Goal: Complete application form

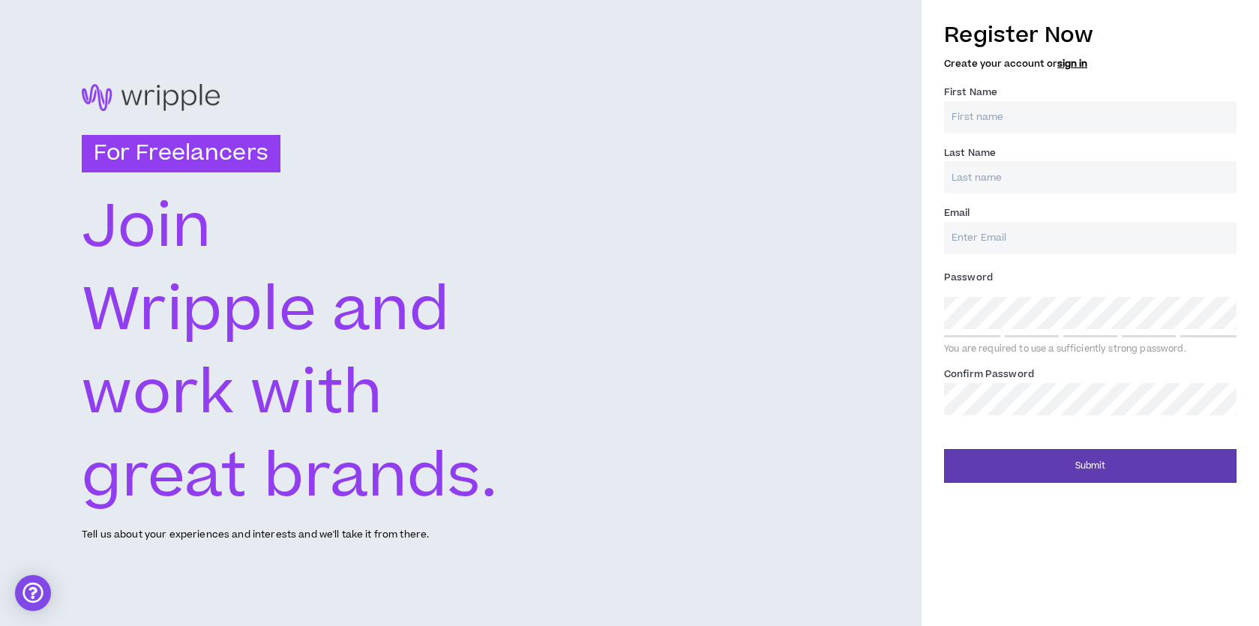
click at [963, 114] on input "First Name *" at bounding box center [1090, 117] width 292 height 32
type input "[PERSON_NAME]"
click at [1032, 188] on input "Last Name *" at bounding box center [1090, 177] width 292 height 32
type input "[PERSON_NAME]"
click at [999, 253] on input "Email *" at bounding box center [1090, 238] width 292 height 32
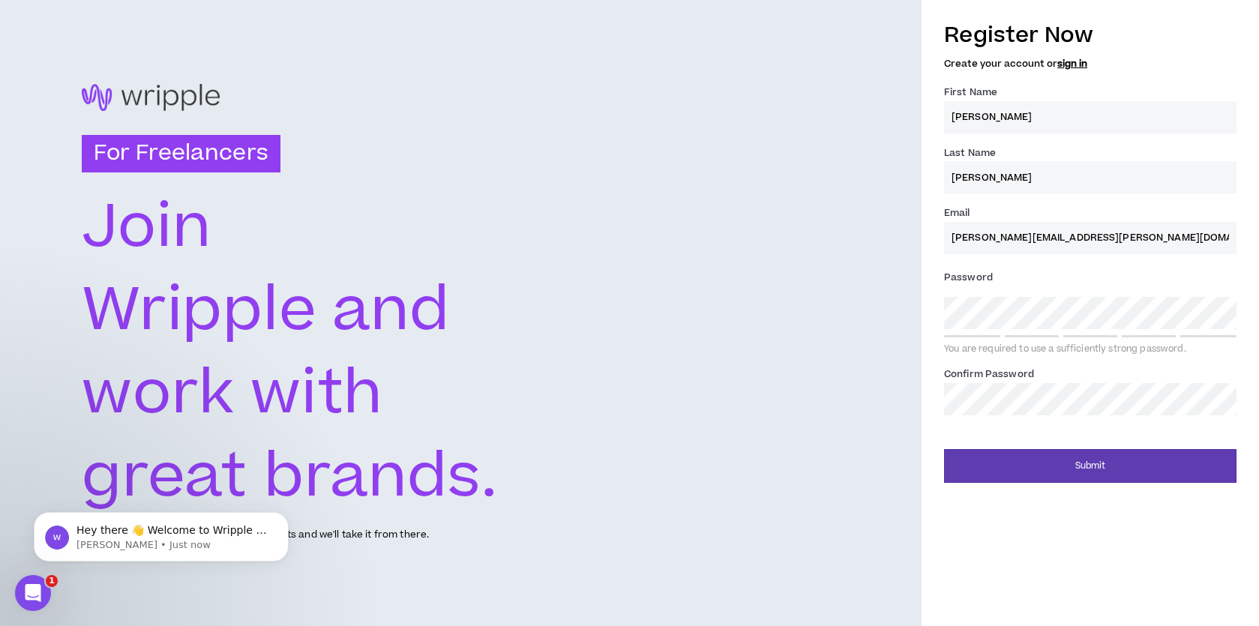
type input "[PERSON_NAME][EMAIL_ADDRESS][PERSON_NAME][DOMAIN_NAME]"
click at [944, 449] on button "Submit" at bounding box center [1090, 466] width 292 height 34
click at [850, 358] on div "For Freelancers [PERSON_NAME] and work with great brands. Tell us about your ex…" at bounding box center [629, 313] width 1259 height 626
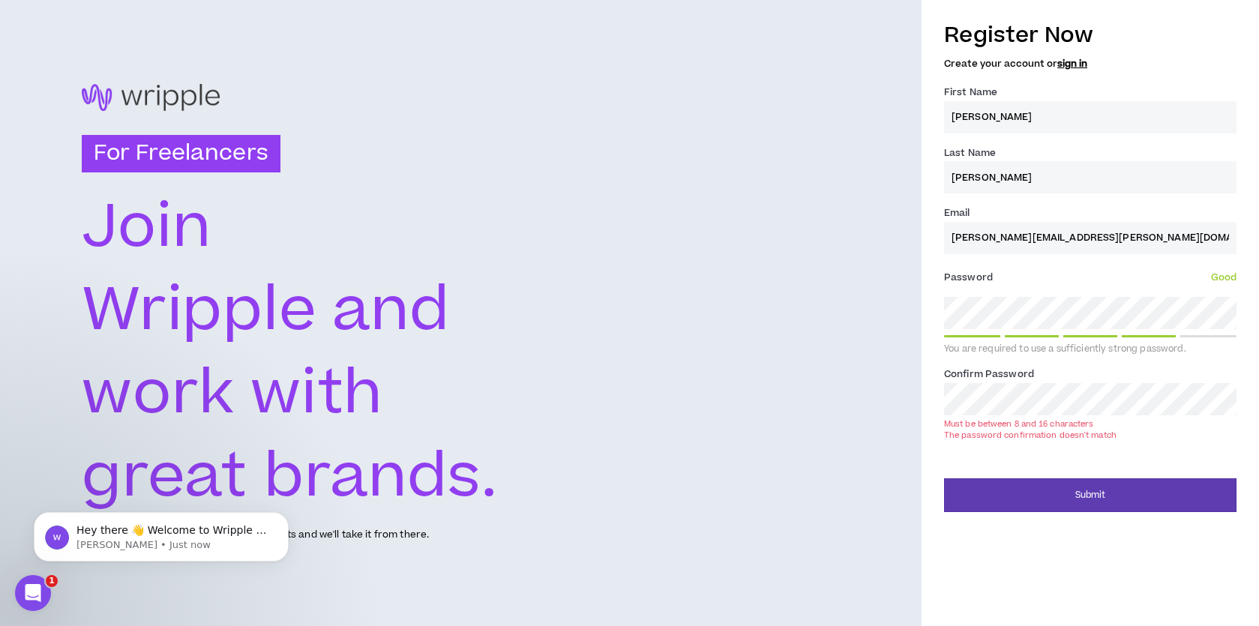
click at [944, 478] on button "Submit" at bounding box center [1090, 495] width 292 height 34
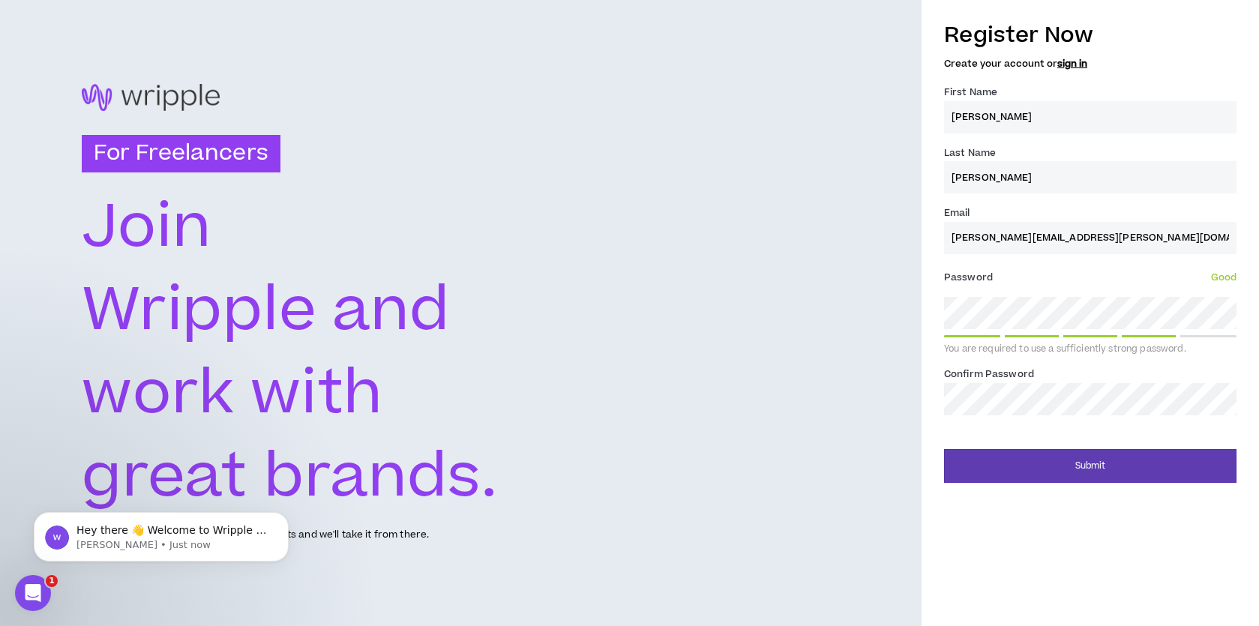
click at [944, 449] on button "Submit" at bounding box center [1090, 466] width 292 height 34
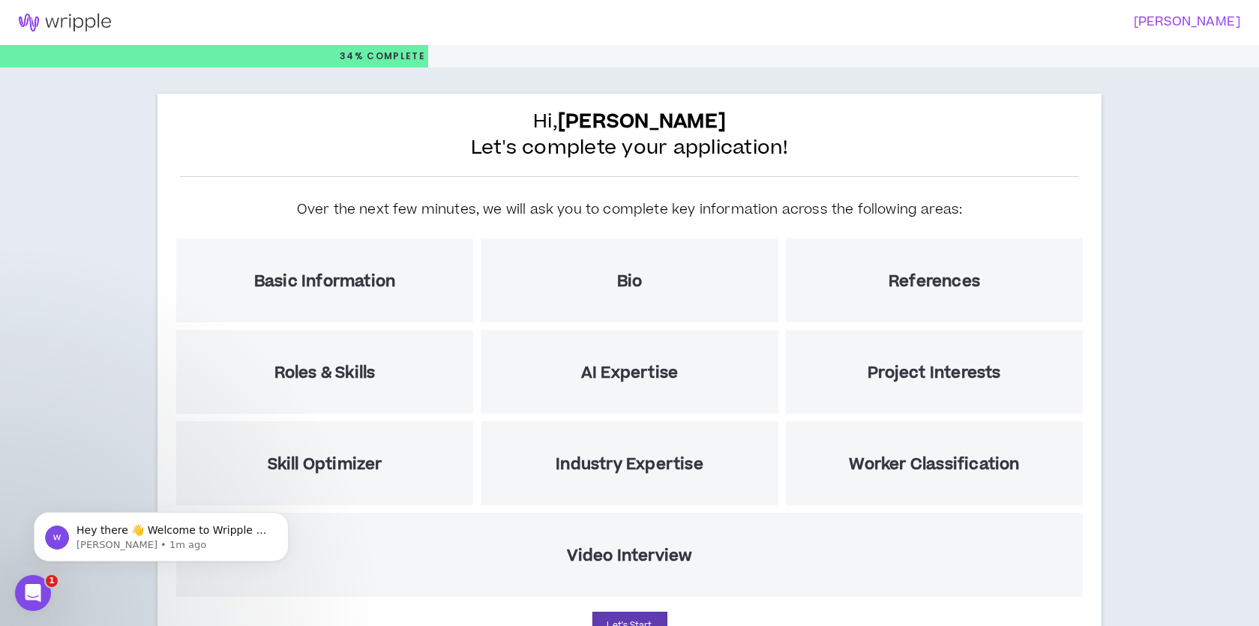
scroll to position [119, 0]
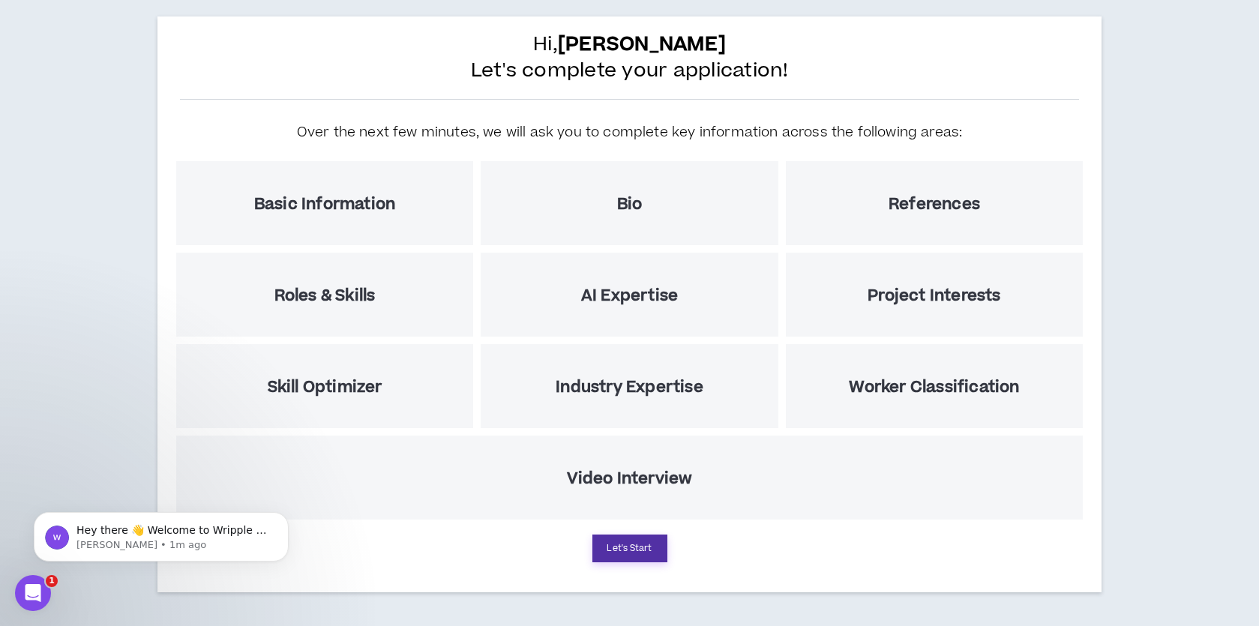
click at [642, 558] on button "Let's Start" at bounding box center [629, 548] width 75 height 28
select select "US"
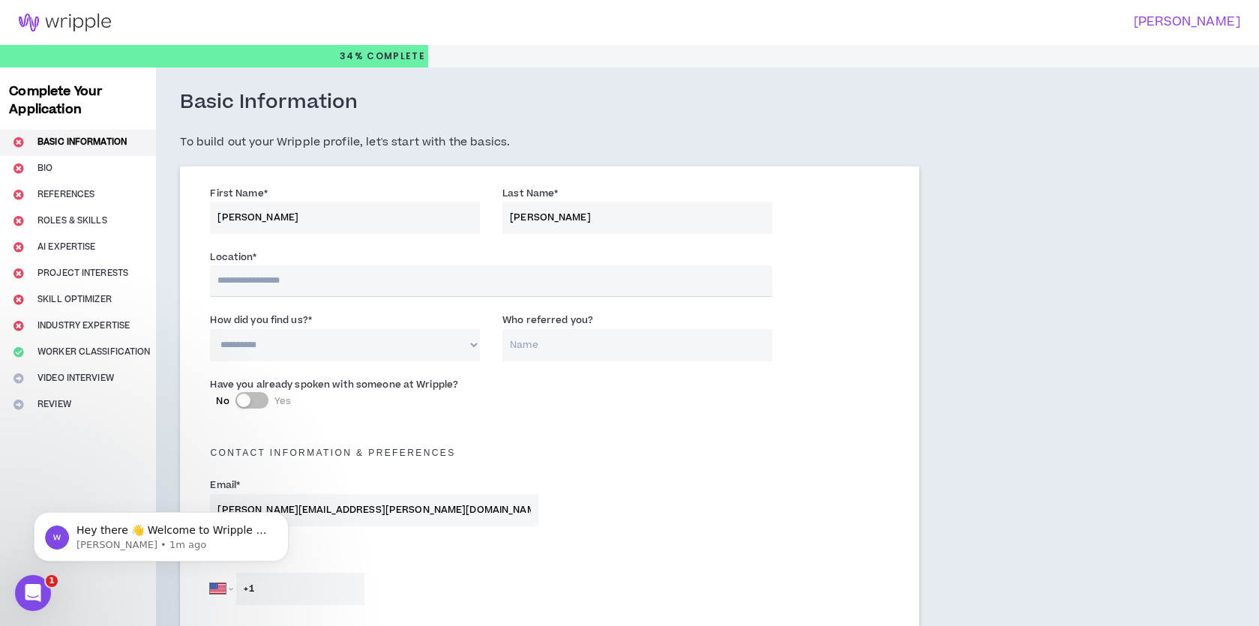
click at [264, 274] on input "text" at bounding box center [490, 280] width 561 height 31
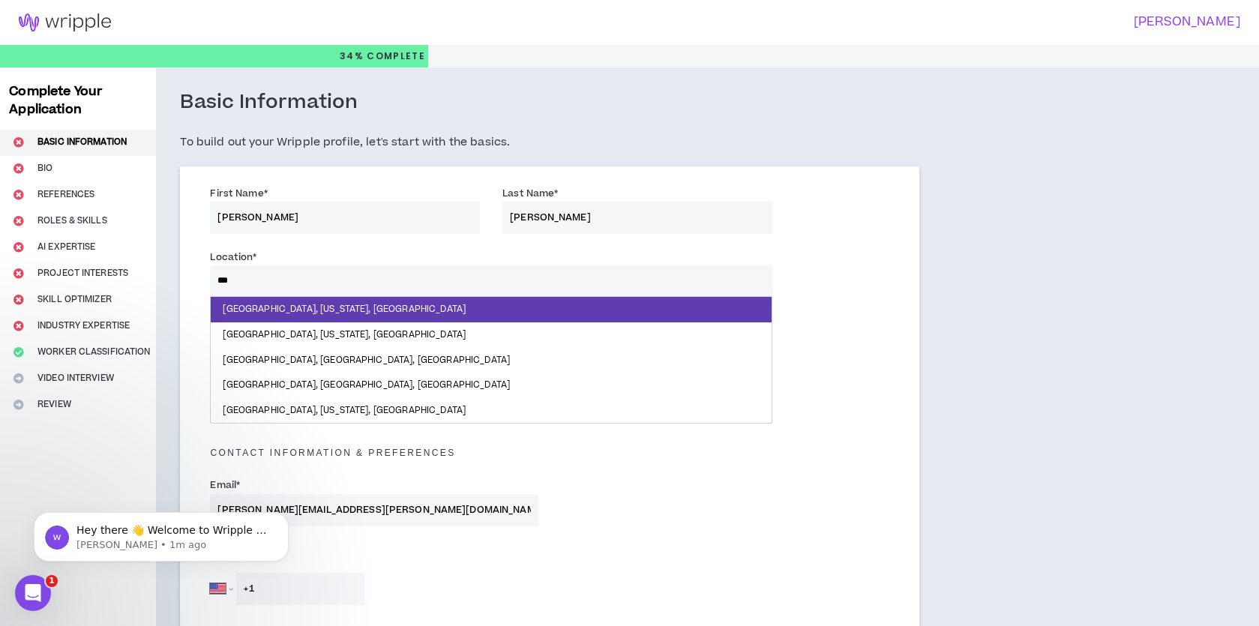
type input "****"
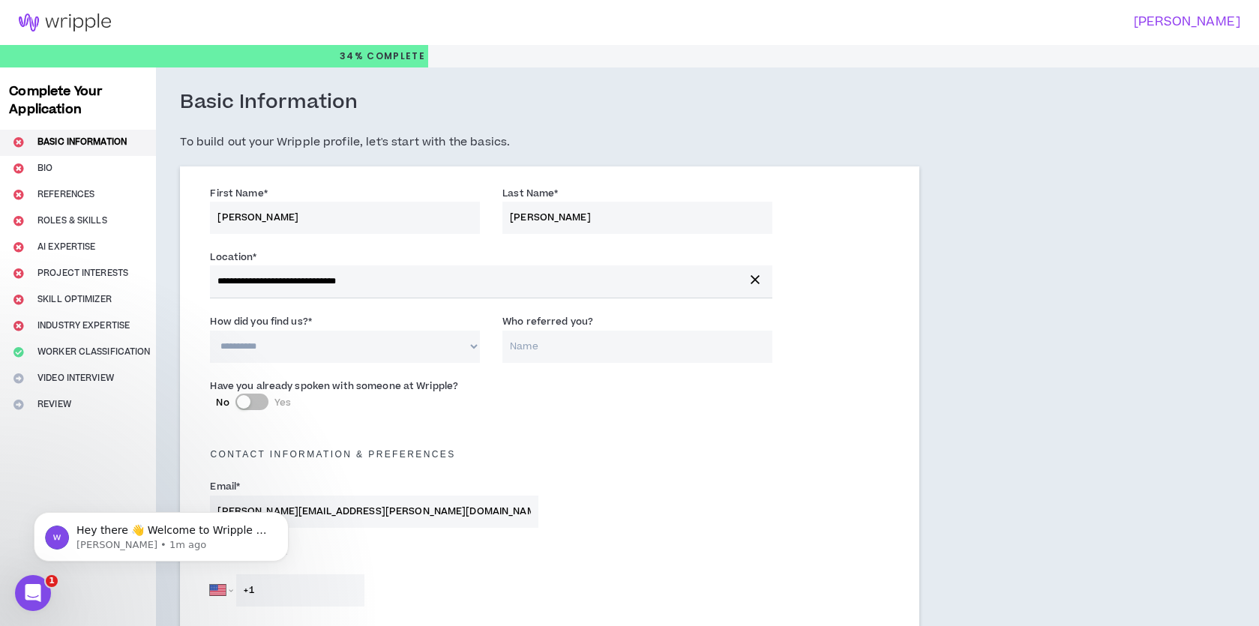
click at [274, 349] on select "**********" at bounding box center [345, 347] width 270 height 32
select select "*"
click at [588, 344] on input "Who referred you?" at bounding box center [637, 347] width 270 height 32
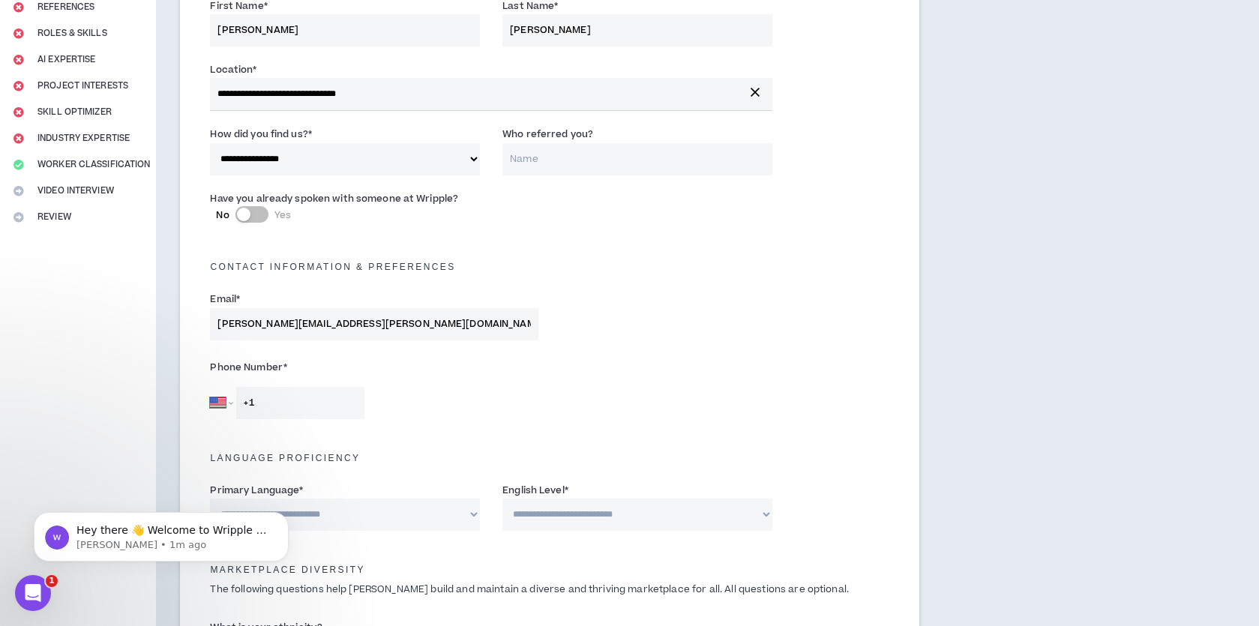
scroll to position [194, 0]
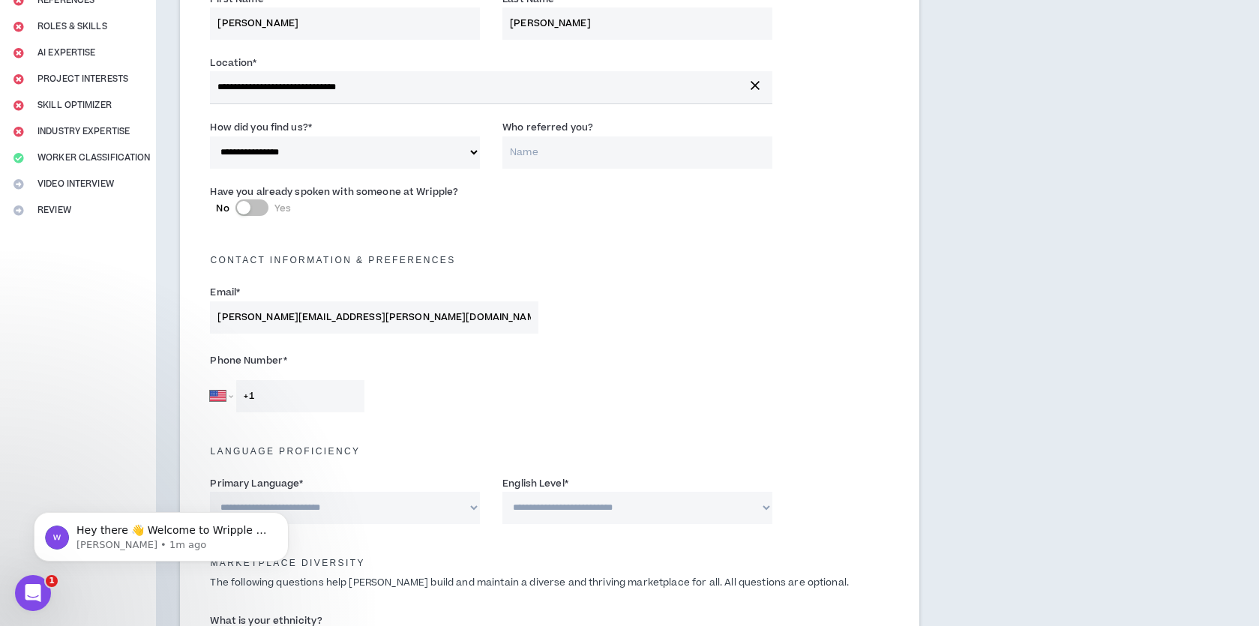
click at [292, 409] on input "+1" at bounding box center [300, 396] width 128 height 32
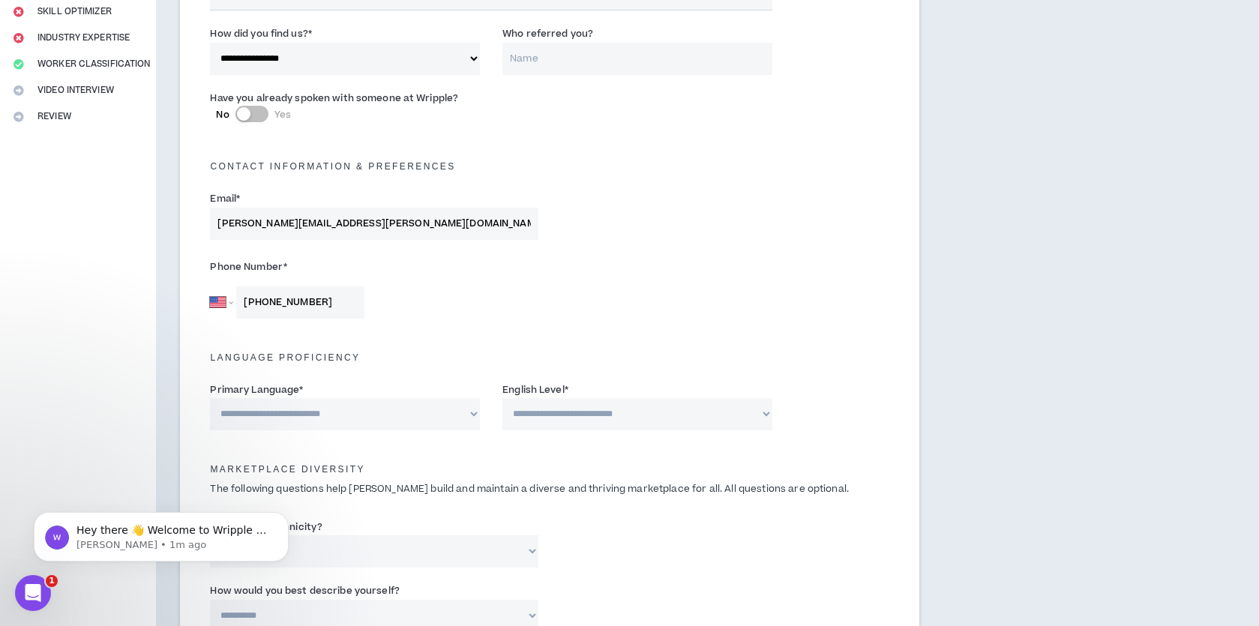
scroll to position [289, 0]
type input "[PHONE_NUMBER]"
click at [317, 410] on select "**********" at bounding box center [345, 413] width 270 height 32
select select "*******"
click at [572, 411] on select "**********" at bounding box center [637, 413] width 270 height 32
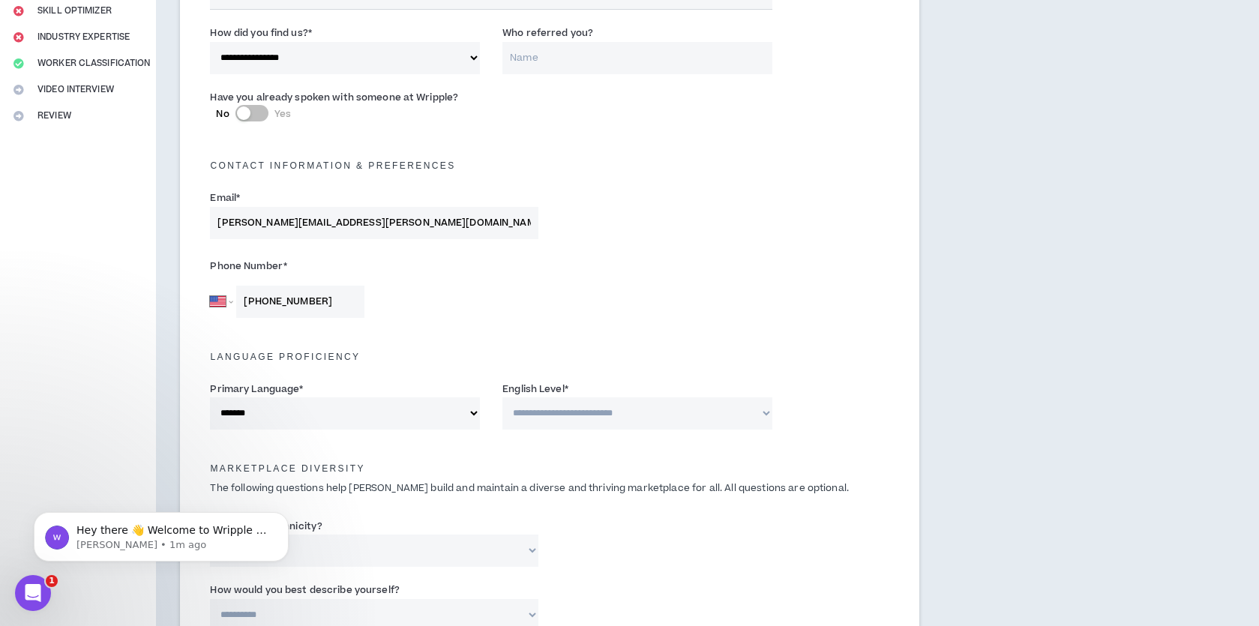
select select "*"
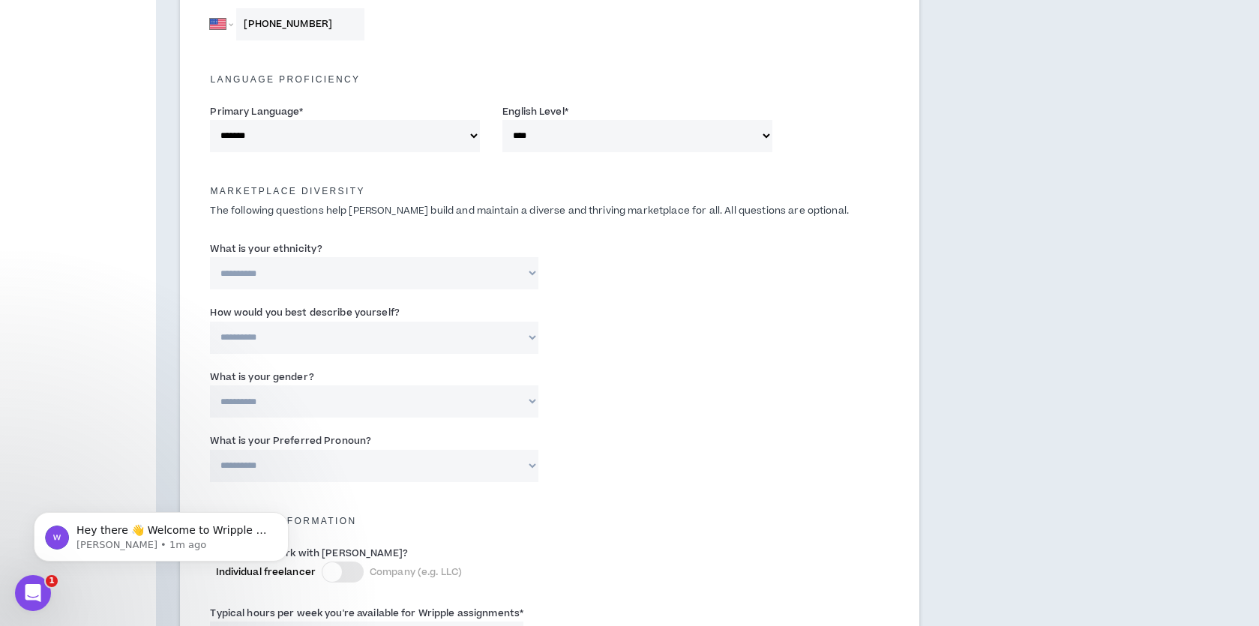
scroll to position [567, 0]
click at [298, 278] on select "**********" at bounding box center [374, 272] width 328 height 32
select select "**********"
click at [278, 331] on select "**********" at bounding box center [374, 336] width 328 height 32
select select "*****"
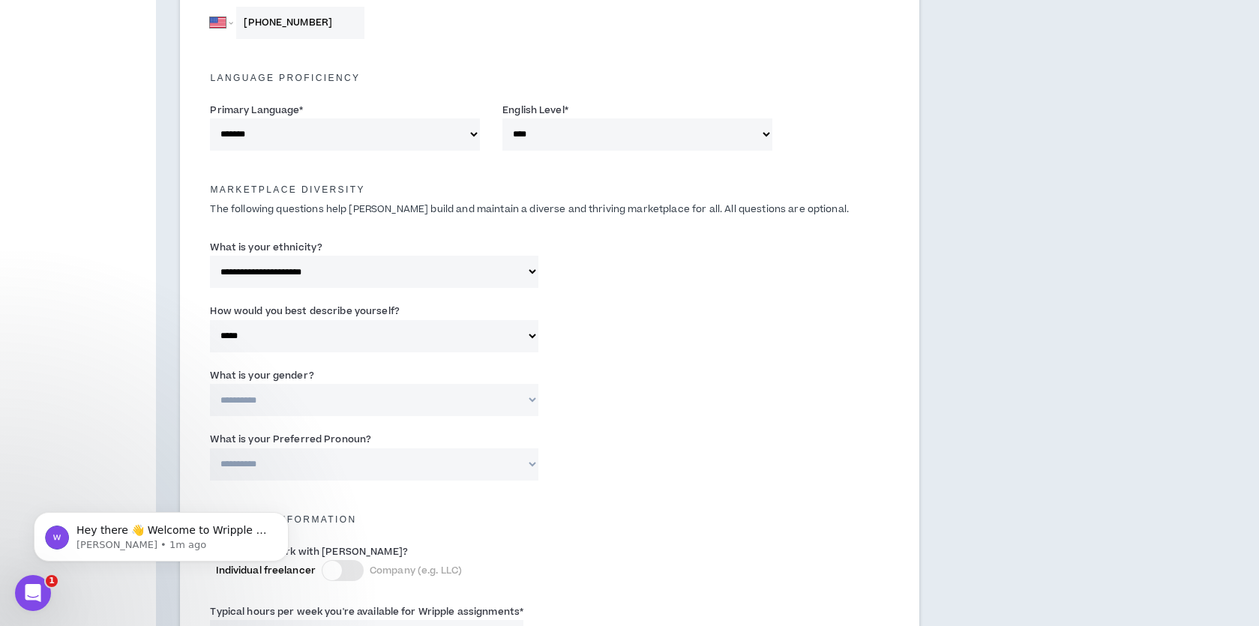
click at [293, 402] on select "**********" at bounding box center [374, 400] width 328 height 32
select select "***"
click at [286, 478] on select "**********" at bounding box center [374, 464] width 328 height 32
select select "**********"
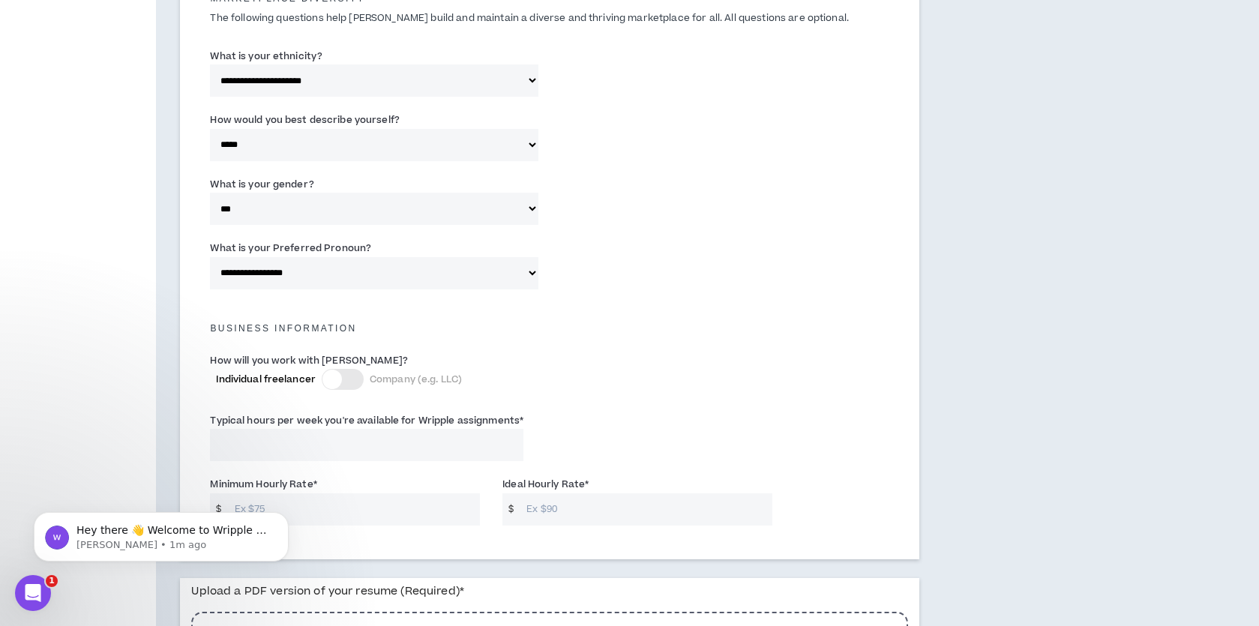
scroll to position [768, 0]
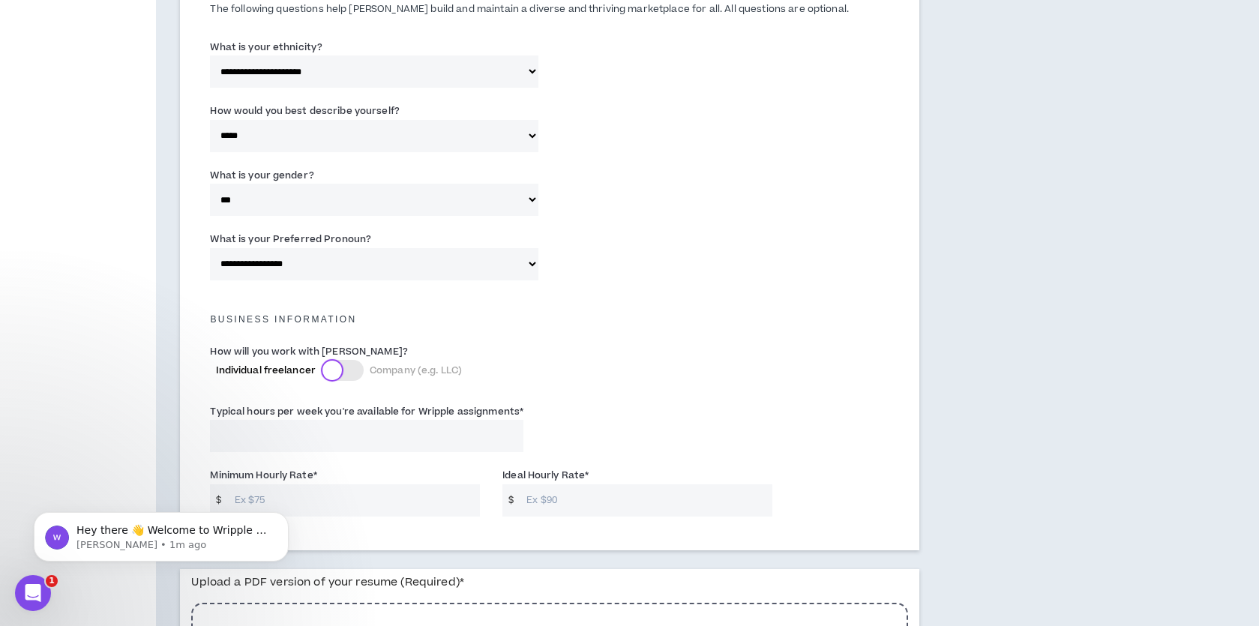
click at [340, 376] on div at bounding box center [331, 370] width 19 height 19
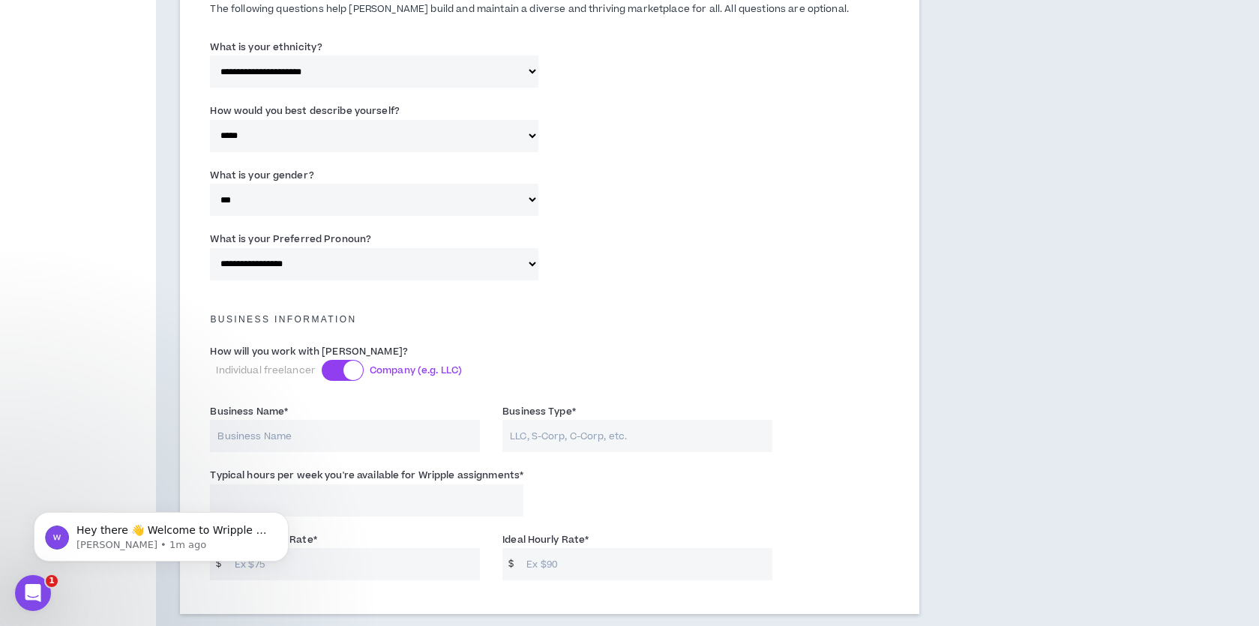
click at [340, 376] on div at bounding box center [343, 370] width 42 height 21
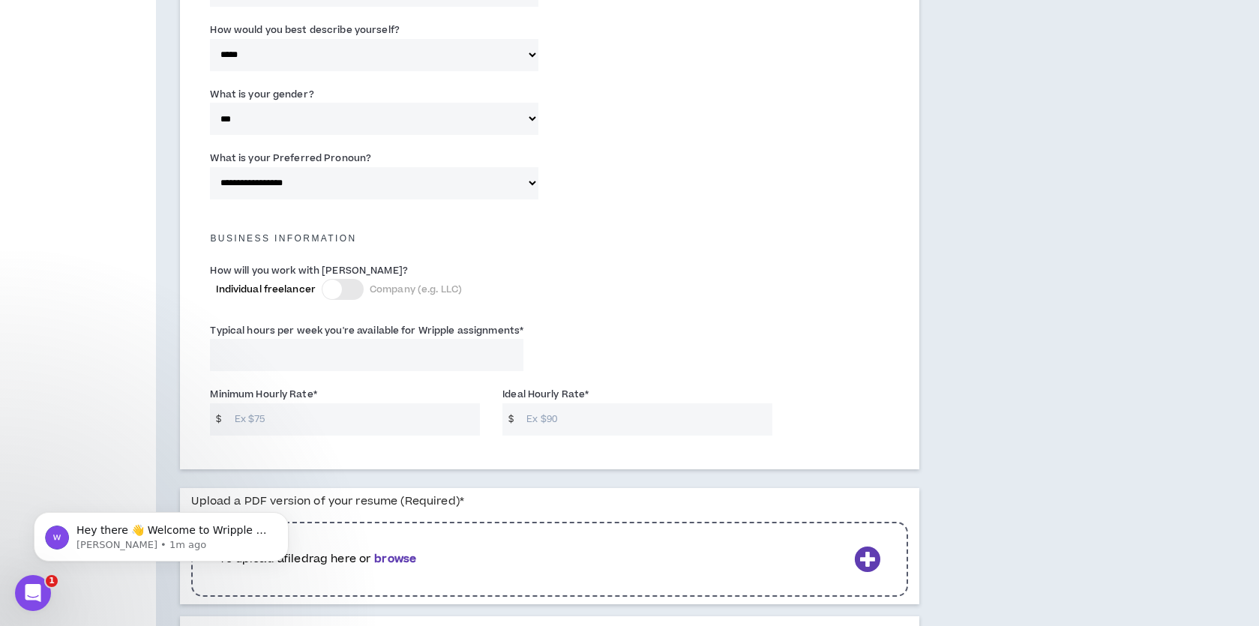
scroll to position [852, 0]
click at [322, 358] on input "Typical hours per week you're available for Wripple assignments *" at bounding box center [366, 352] width 313 height 32
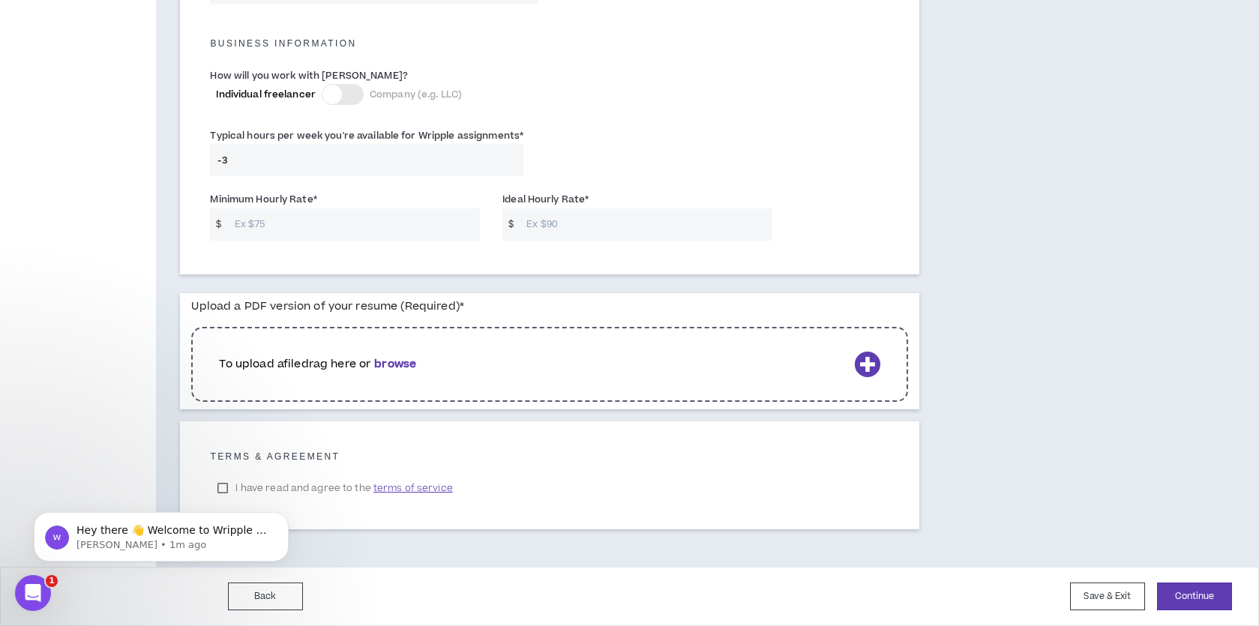
scroll to position [1050, 0]
click at [226, 483] on html "Hey there 👋 Welcome to Wripple 🙌 Take a look around! If you have any questions,…" at bounding box center [161, 533] width 300 height 105
click at [228, 488] on body "Hey there 👋 Welcome to Wripple 🙌 Take a look around! If you have any questions,…" at bounding box center [161, 533] width 288 height 93
click at [765, 335] on div "To upload a file drag here or browse" at bounding box center [549, 364] width 716 height 75
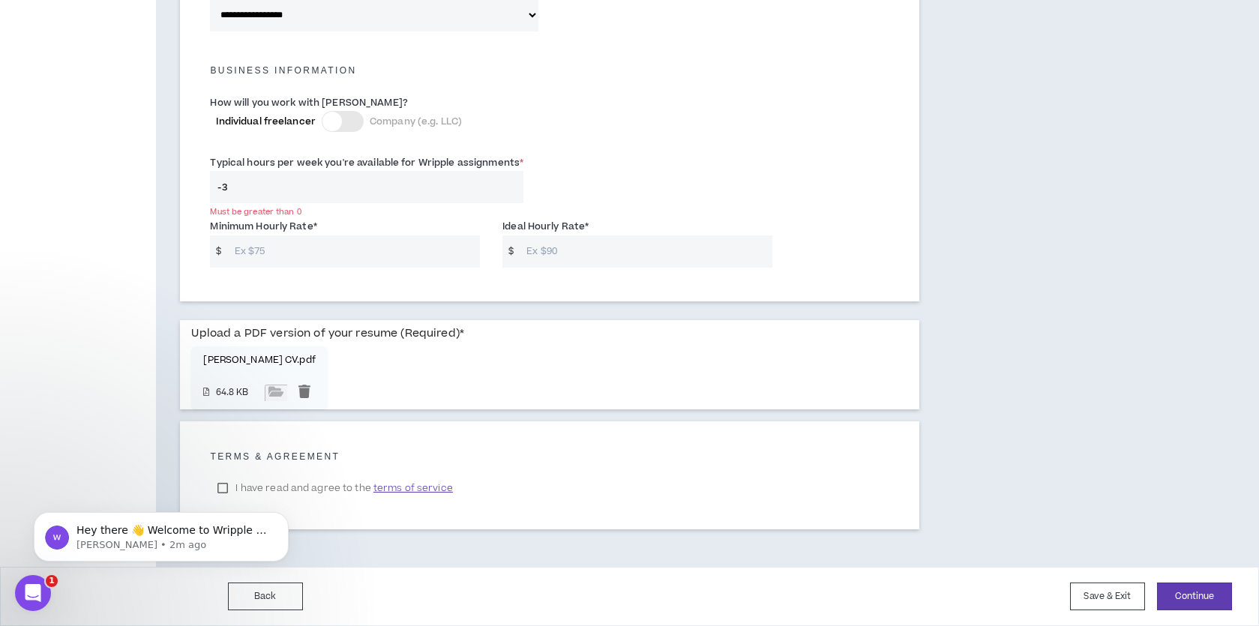
scroll to position [1025, 0]
click at [222, 490] on body "Hey there 👋 Welcome to Wripple 🙌 Take a look around! If you have any questions,…" at bounding box center [161, 533] width 288 height 93
click at [232, 487] on body "Hey there 👋 Welcome to Wripple 🙌 Take a look around! If you have any questions,…" at bounding box center [161, 533] width 288 height 93
click at [395, 485] on span "terms of service" at bounding box center [412, 488] width 79 height 15
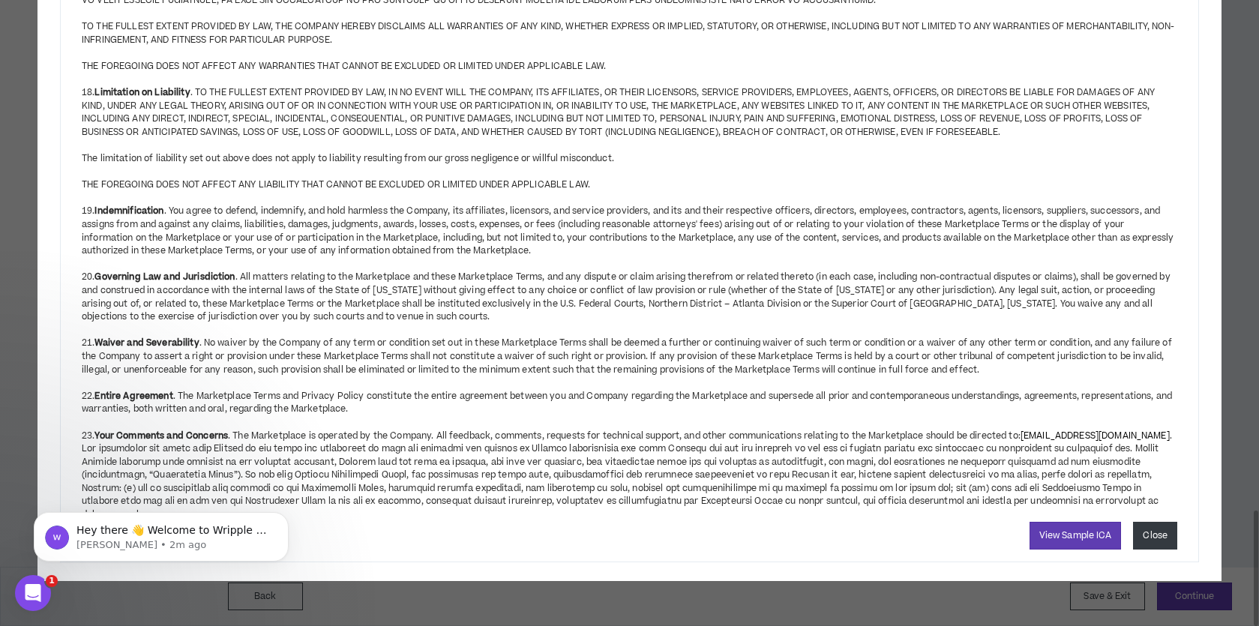
click at [1146, 549] on button "Close" at bounding box center [1155, 536] width 44 height 28
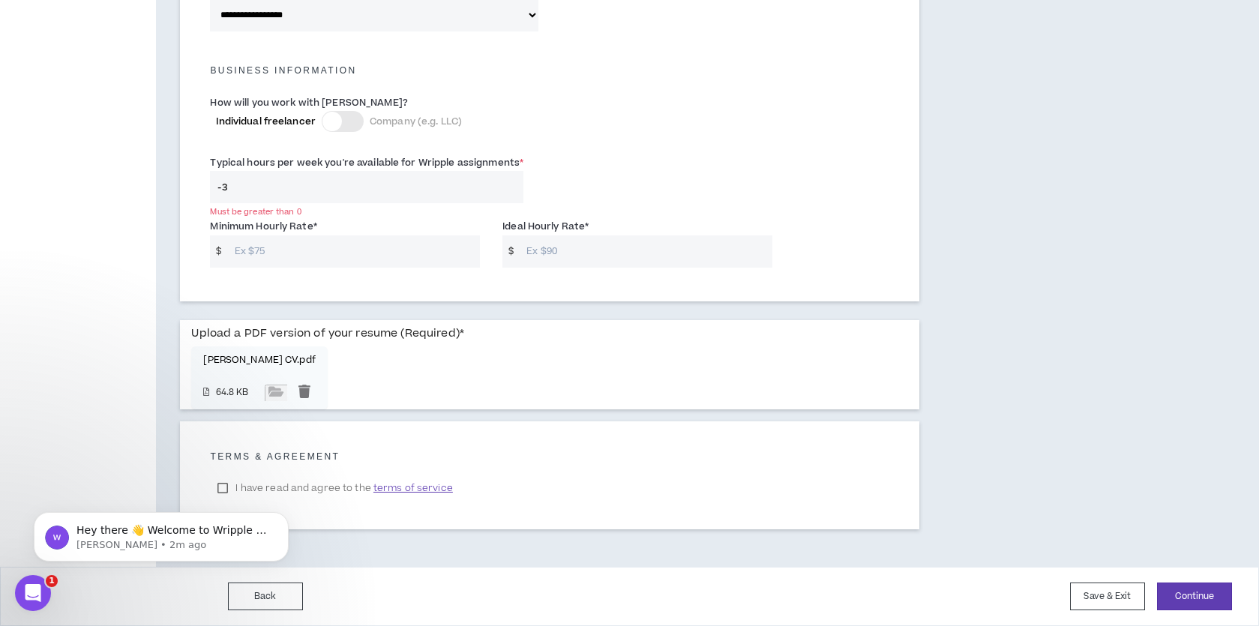
click at [225, 490] on body "Hey there 👋 Welcome to Wripple 🙌 Take a look around! If you have any questions,…" at bounding box center [161, 533] width 288 height 93
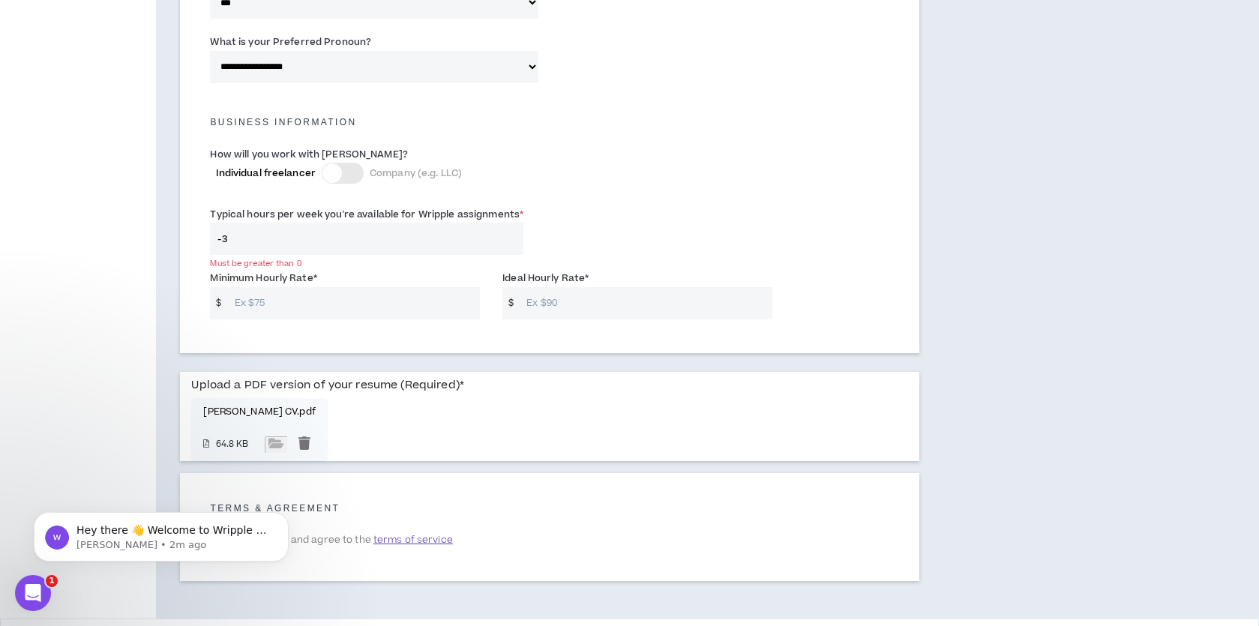
click at [262, 241] on input "-3" at bounding box center [366, 239] width 313 height 32
drag, startPoint x: 262, startPoint y: 241, endPoint x: 157, endPoint y: 206, distance: 110.7
type input "10"
click at [295, 318] on input "Minimum Hourly Rate *" at bounding box center [353, 303] width 253 height 32
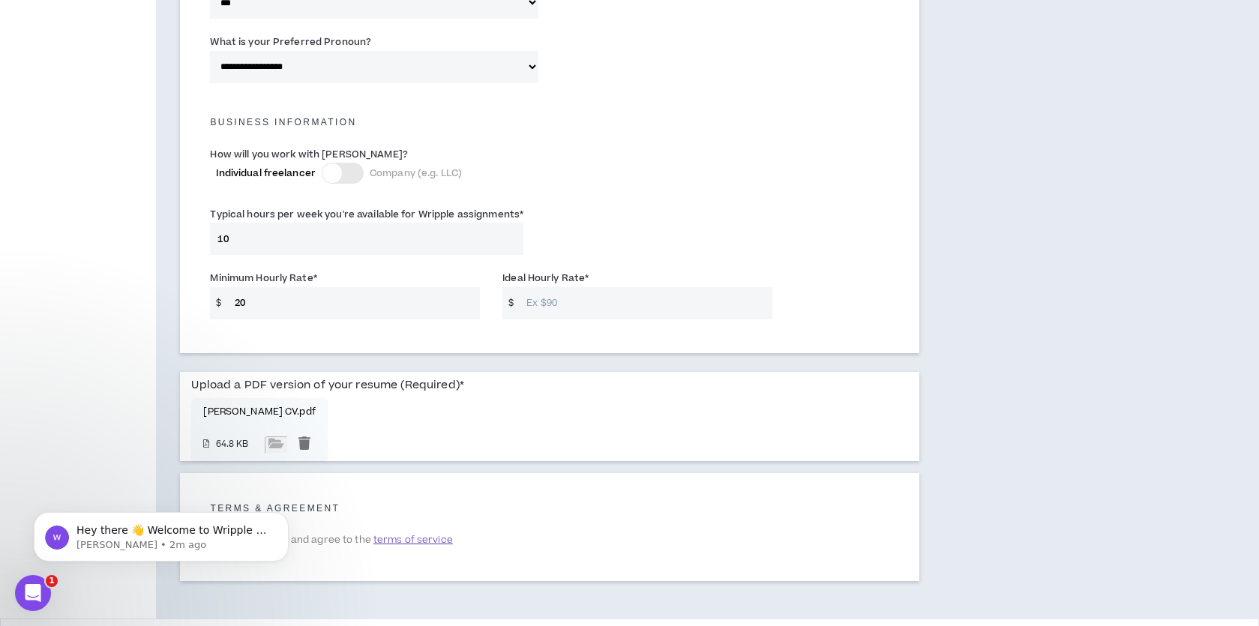
type input "2"
type input "15"
click at [550, 304] on input "Ideal Hourly Rate *" at bounding box center [645, 303] width 253 height 32
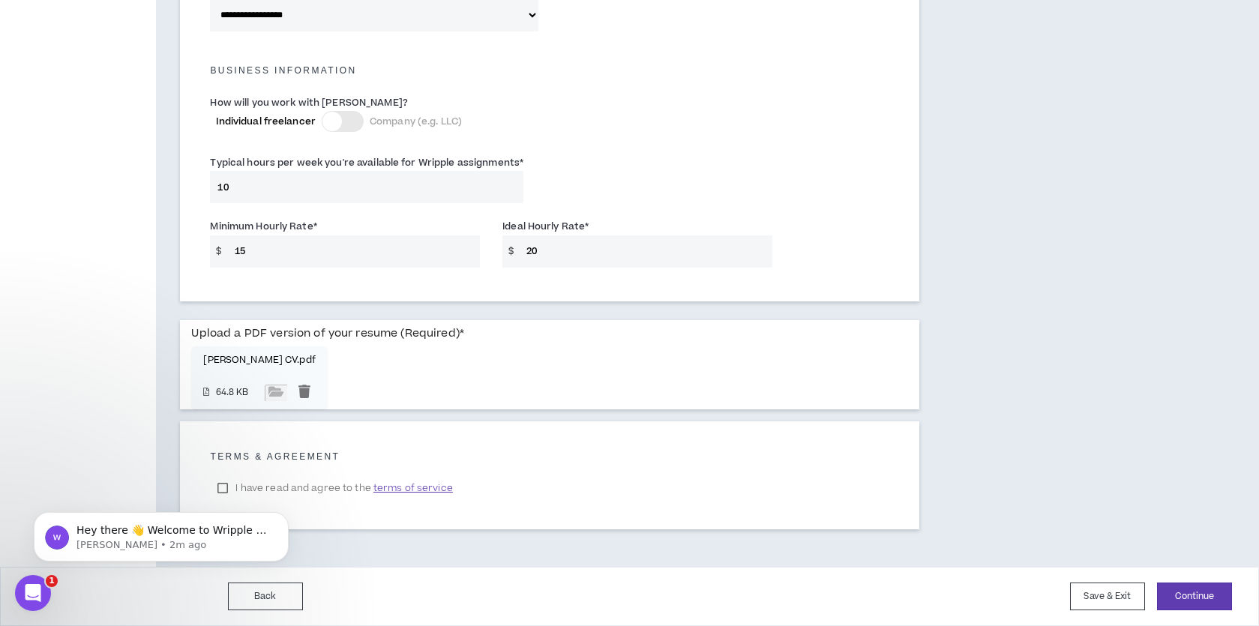
type input "20"
click at [231, 477] on div "Hey there 👋 Welcome to Wripple 🙌 Take a look around! If you have any questions,…" at bounding box center [161, 467] width 276 height 187
click at [227, 483] on div "Hey there 👋 Welcome to Wripple 🙌 Take a look around! If you have any questions,…" at bounding box center [161, 467] width 276 height 187
click at [226, 487] on div "Hey there 👋 Welcome to Wripple 🙌 Take a look around! If you have any questions,…" at bounding box center [161, 467] width 276 height 187
click at [1193, 591] on button "Continue" at bounding box center [1194, 596] width 75 height 28
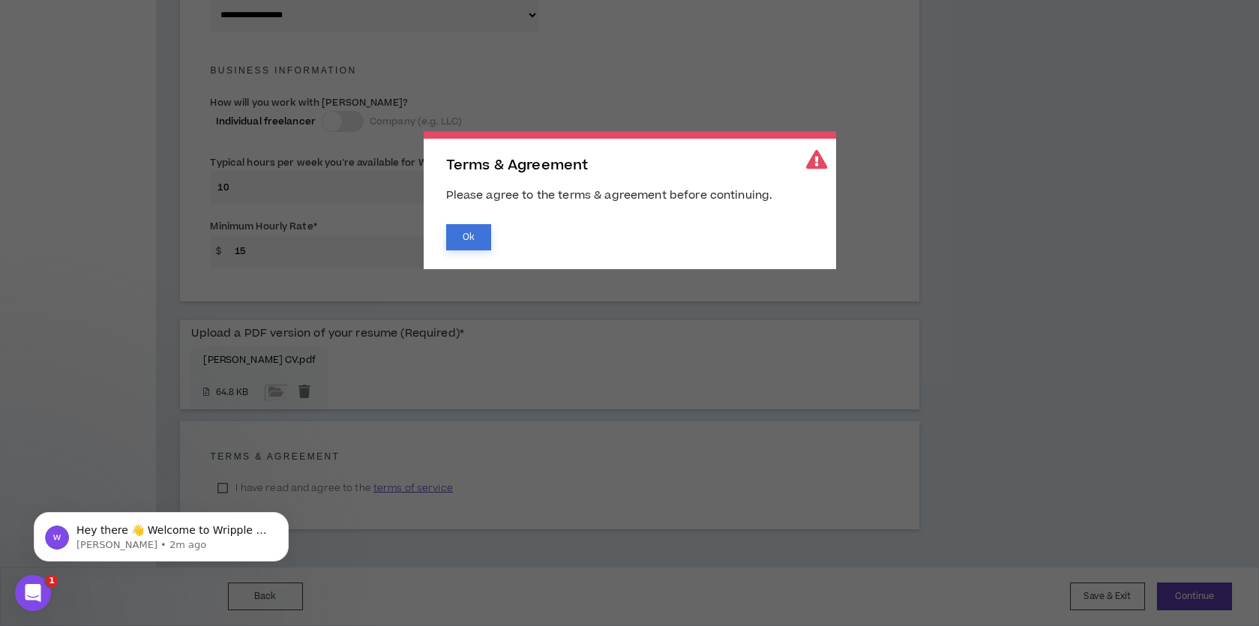
click at [474, 244] on button "Ok" at bounding box center [468, 237] width 45 height 26
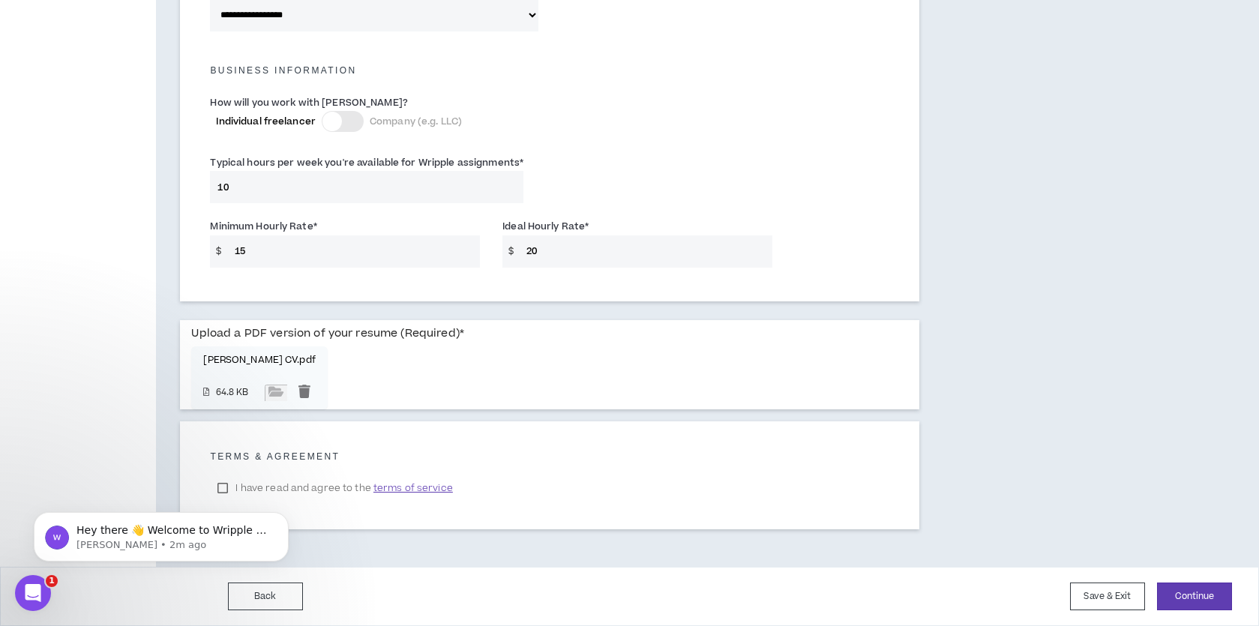
click at [226, 487] on body "Hey there 👋 Welcome to Wripple 🙌 Take a look around! If you have any questions,…" at bounding box center [161, 533] width 288 height 93
click at [261, 487] on body "Hey there 👋 Welcome to Wripple 🙌 Take a look around! If you have any questions,…" at bounding box center [161, 533] width 288 height 93
click at [401, 493] on span "terms of service" at bounding box center [412, 488] width 79 height 15
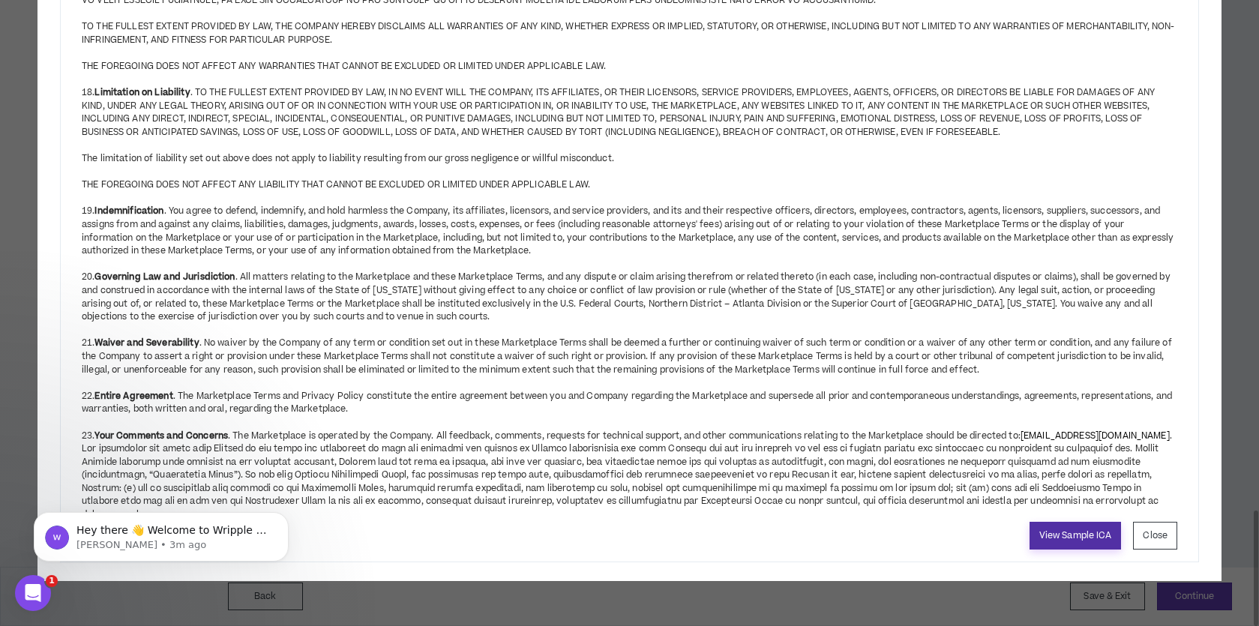
click at [1038, 541] on link "View Sample ICA" at bounding box center [1075, 536] width 92 height 28
click at [1166, 546] on button "Close" at bounding box center [1155, 536] width 44 height 28
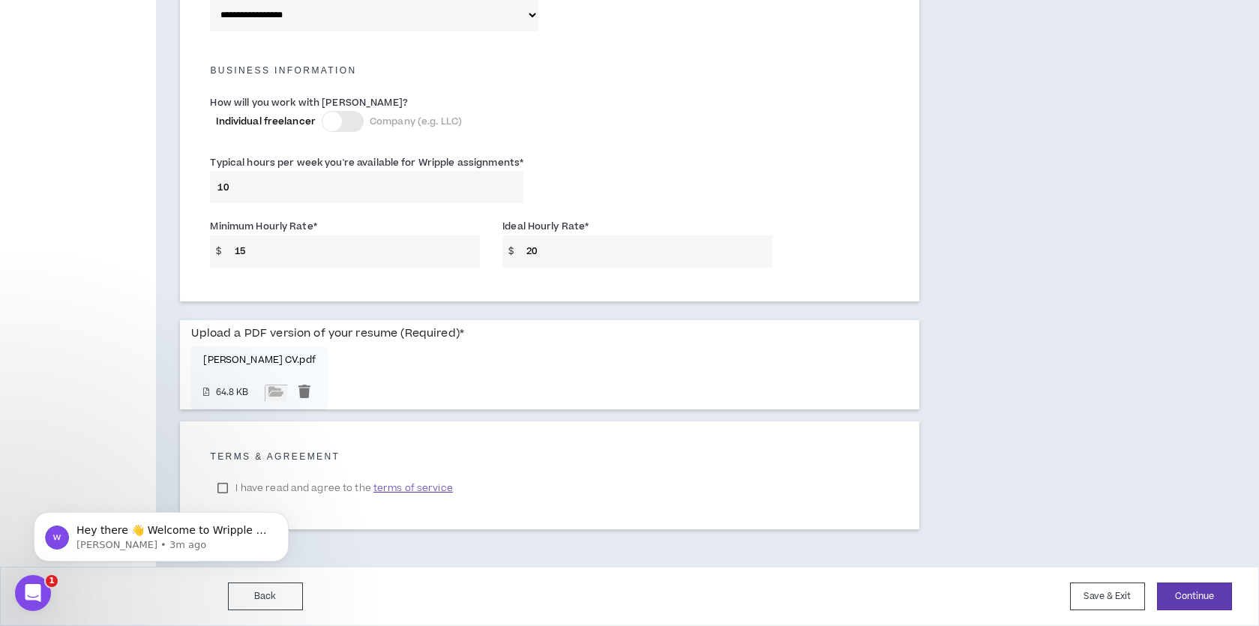
click at [227, 488] on body "Hey there 👋 Welcome to Wripple 🙌 Take a look around! If you have any questions,…" at bounding box center [161, 533] width 288 height 93
click at [214, 487] on body "Hey there 👋 Welcome to Wripple 🙌 Take a look around! If you have any questions,…" at bounding box center [161, 533] width 288 height 93
click at [22, 599] on div "Open Intercom Messenger" at bounding box center [30, 590] width 49 height 49
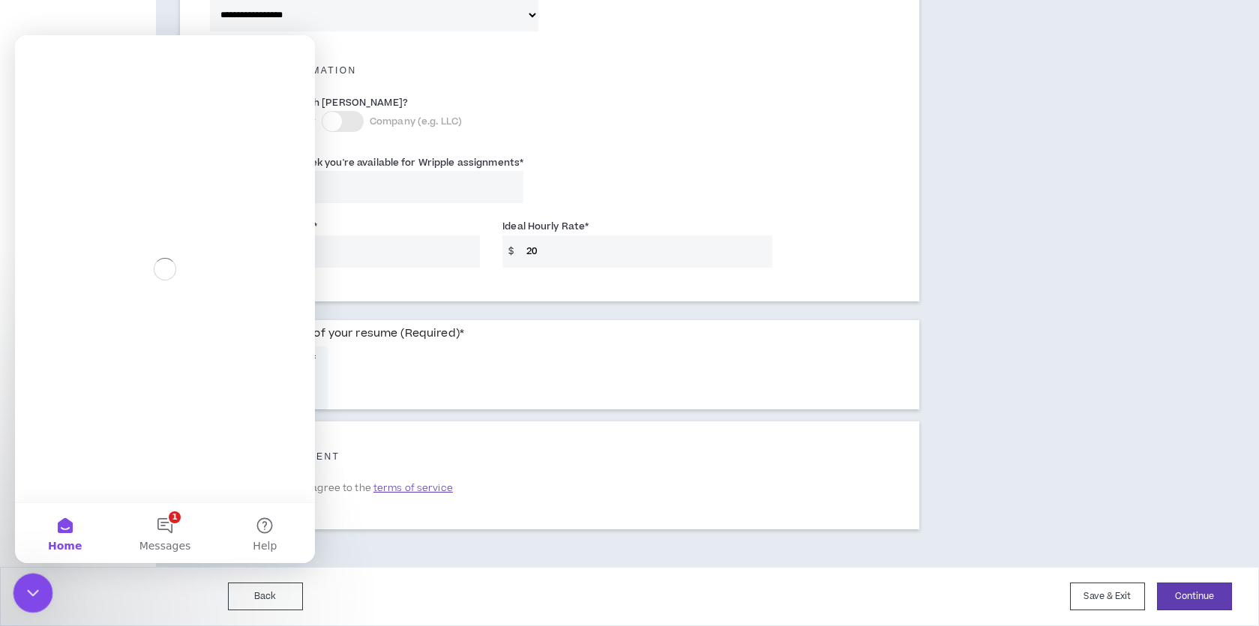
scroll to position [0, 0]
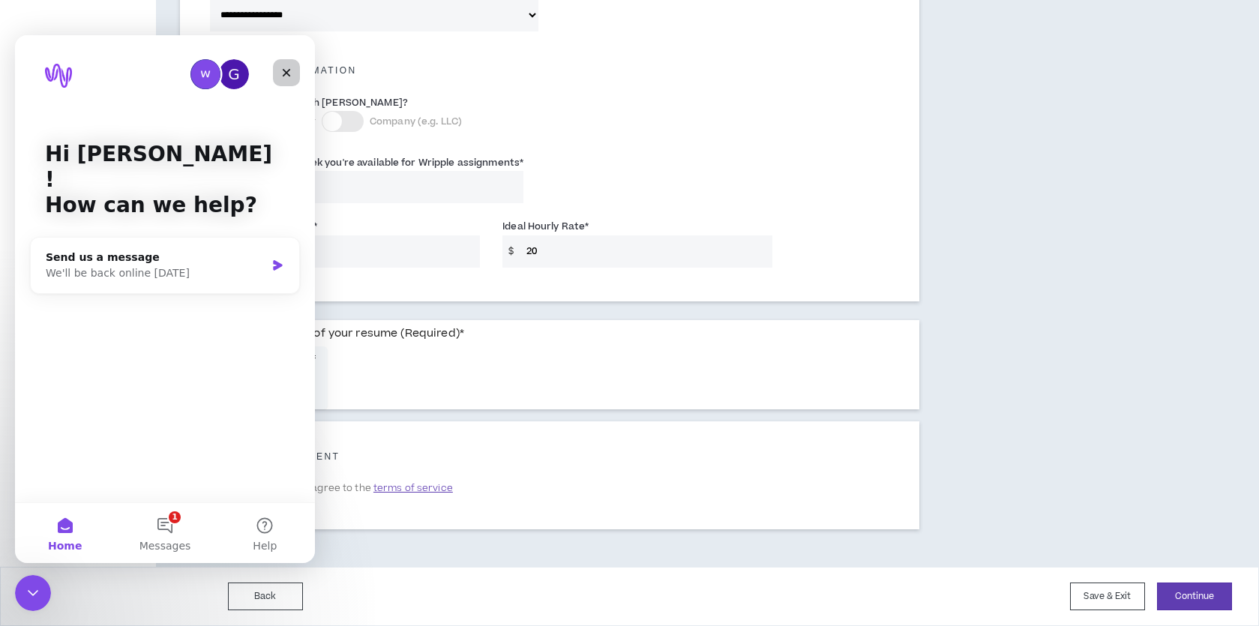
click at [290, 68] on icon "Close" at bounding box center [286, 73] width 12 height 12
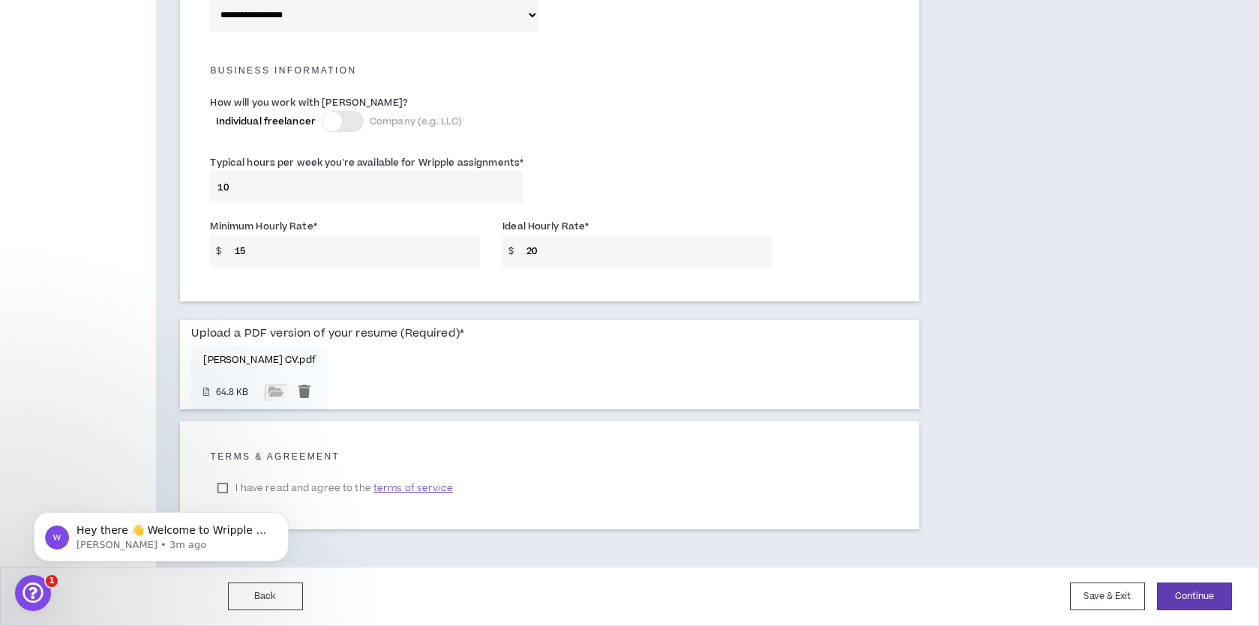
click at [273, 490] on body "Hey there 👋 Welcome to Wripple 🙌 Take a look around! If you have any questions,…" at bounding box center [161, 533] width 288 height 93
click at [225, 484] on html "Hey there 👋 Welcome to Wripple 🙌 Take a look around! If you have any questions,…" at bounding box center [161, 533] width 300 height 105
click at [208, 484] on html "Hey there 👋 Welcome to Wripple 🙌 Take a look around! If you have any questions,…" at bounding box center [161, 533] width 300 height 105
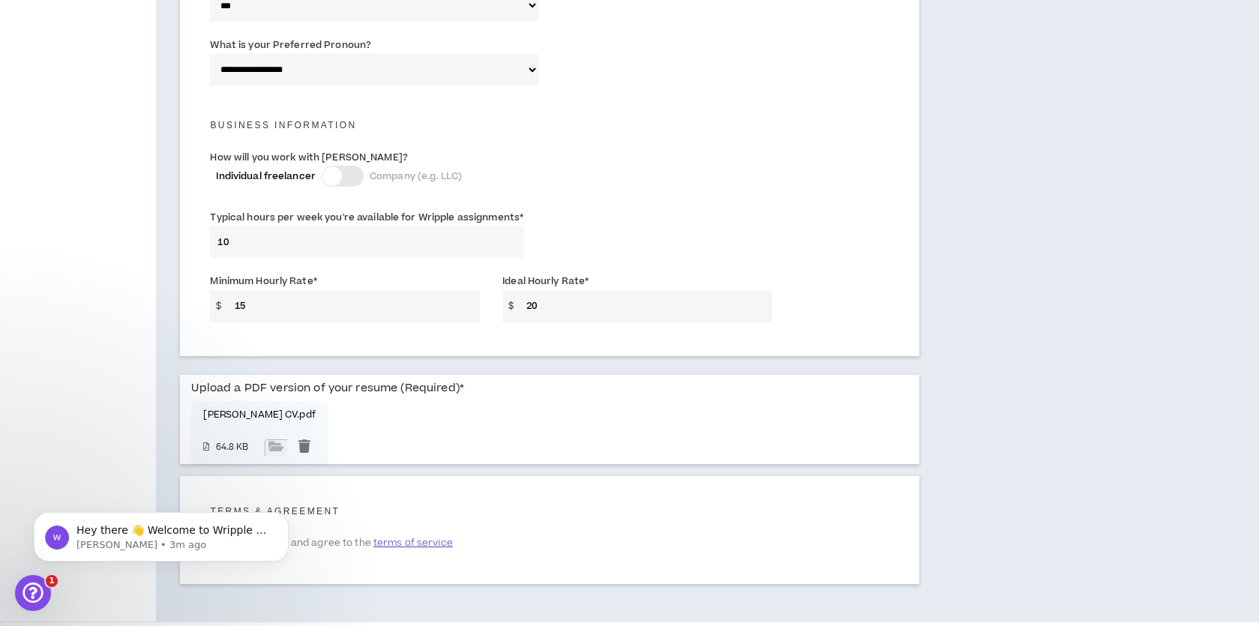
scroll to position [1025, 0]
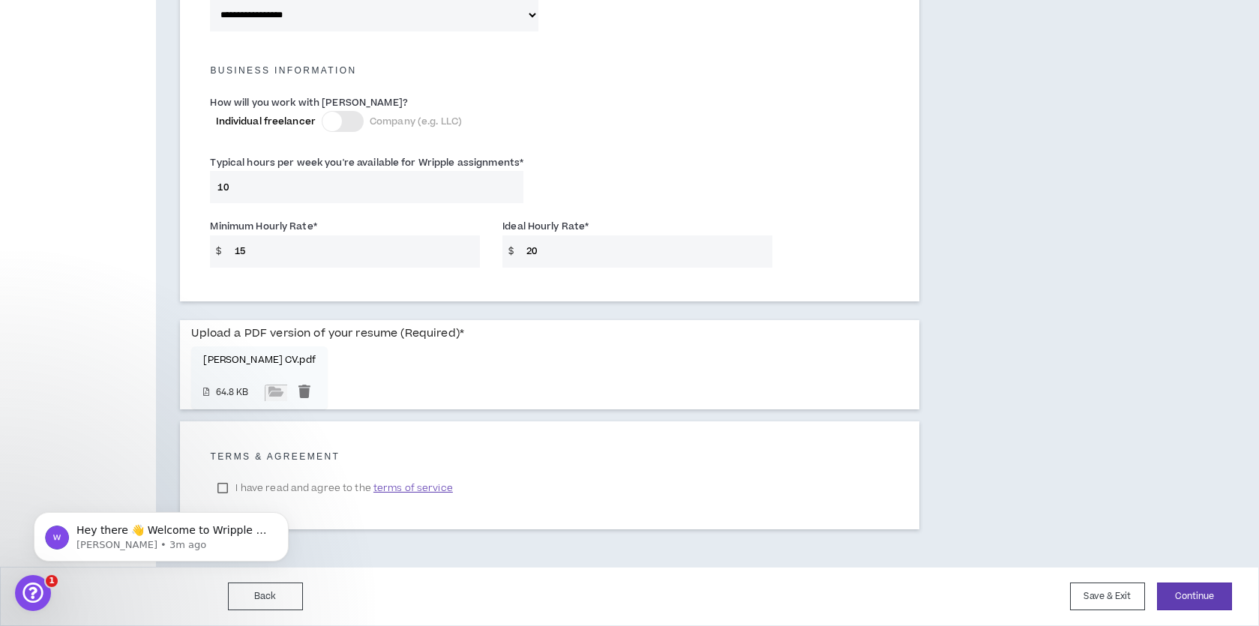
click at [416, 489] on span "terms of service" at bounding box center [412, 488] width 79 height 15
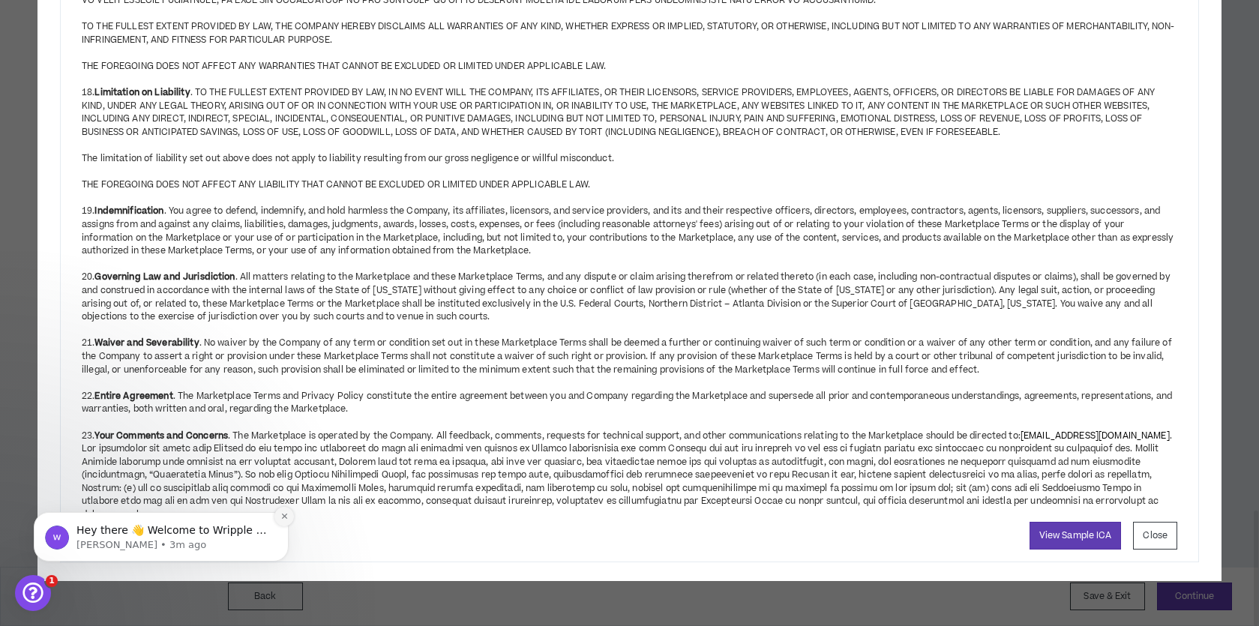
click at [280, 514] on icon "Dismiss notification" at bounding box center [284, 516] width 8 height 8
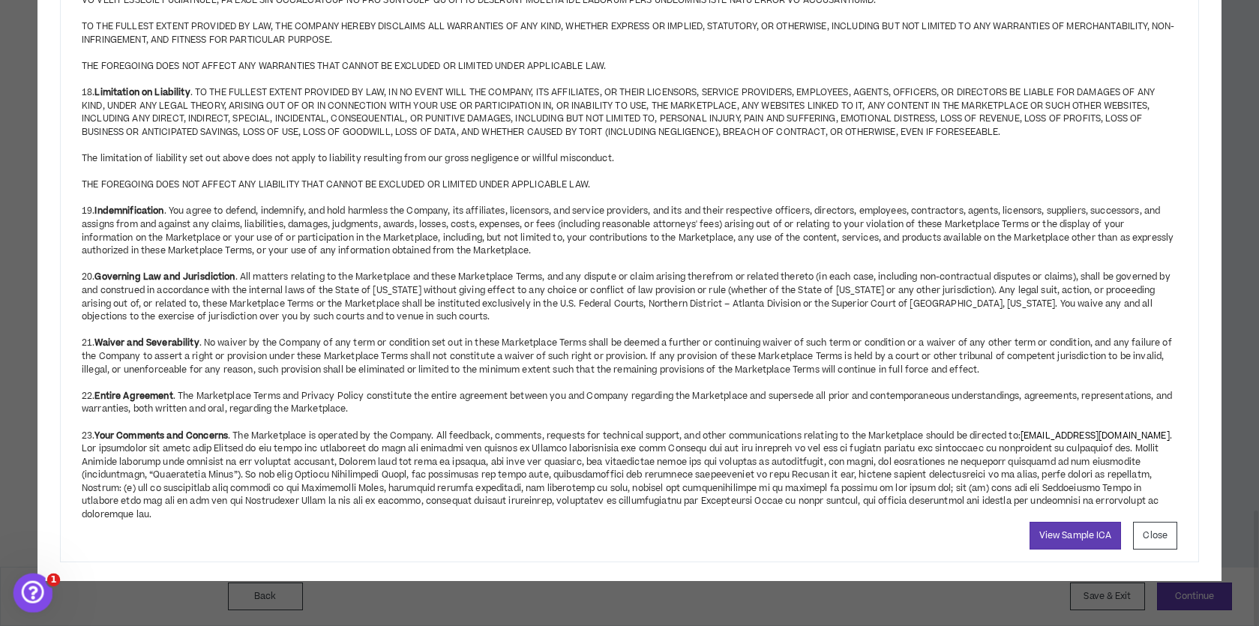
click at [53, 582] on span "1" at bounding box center [53, 579] width 13 height 13
click at [27, 589] on icon "Open Intercom Messenger" at bounding box center [31, 591] width 25 height 25
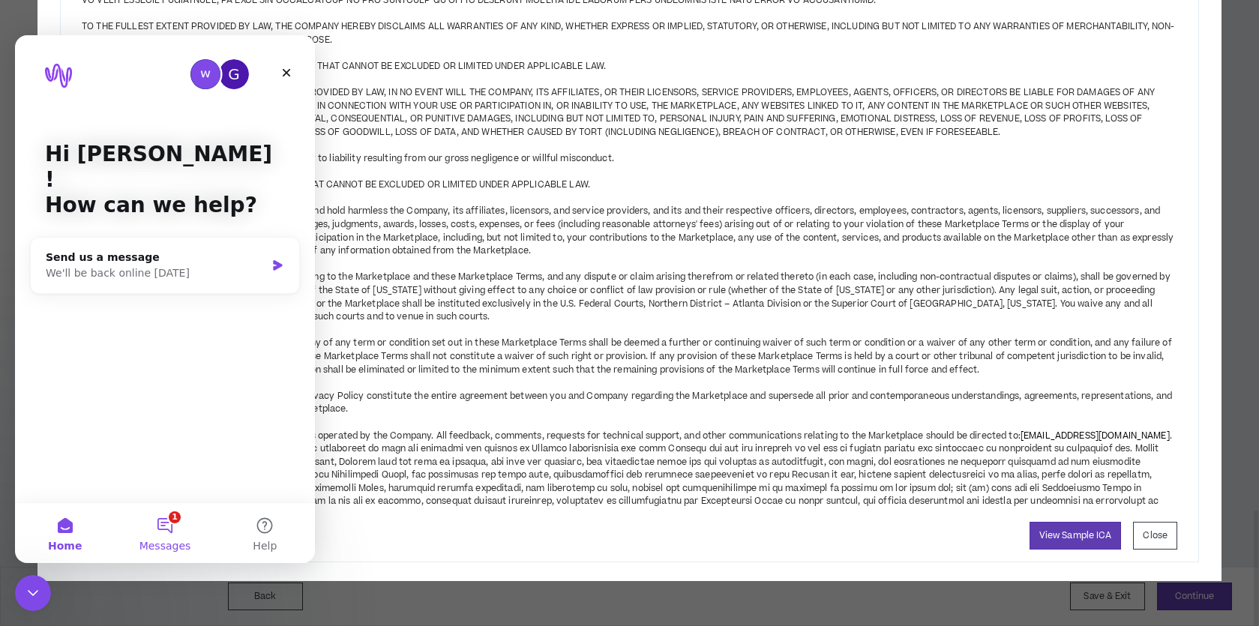
click at [173, 524] on button "1 Messages" at bounding box center [165, 533] width 100 height 60
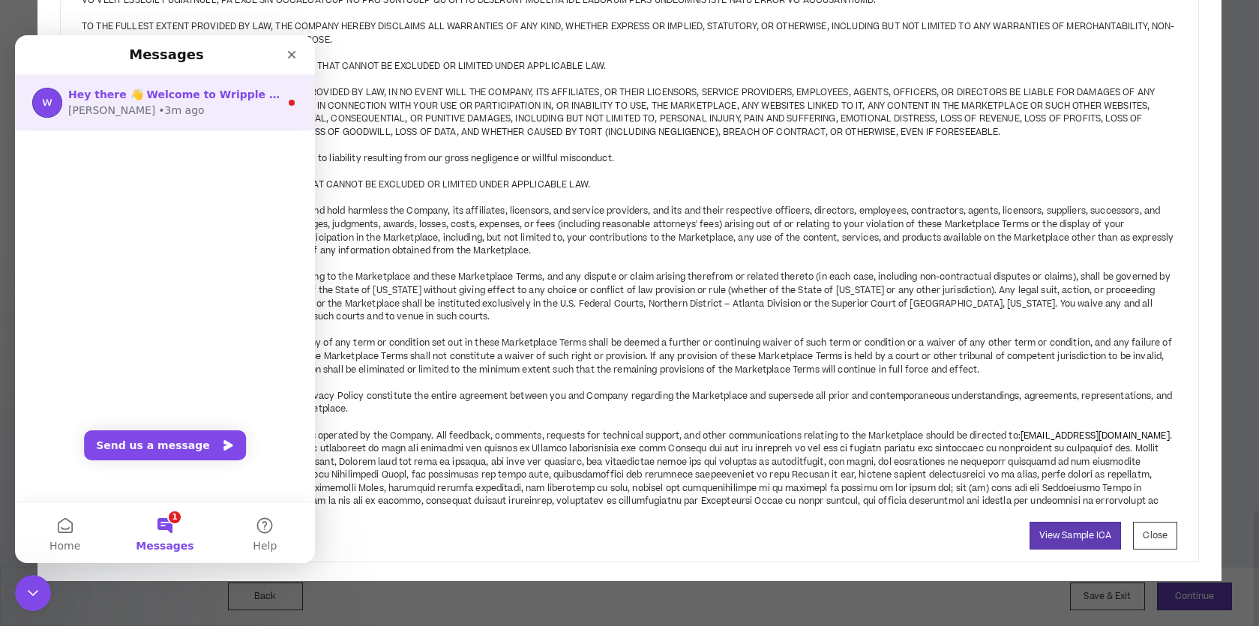
click at [277, 96] on div "Hey there 👋 Welcome to Wripple 🙌 Take a look around! If you have any questions,…" at bounding box center [165, 102] width 300 height 55
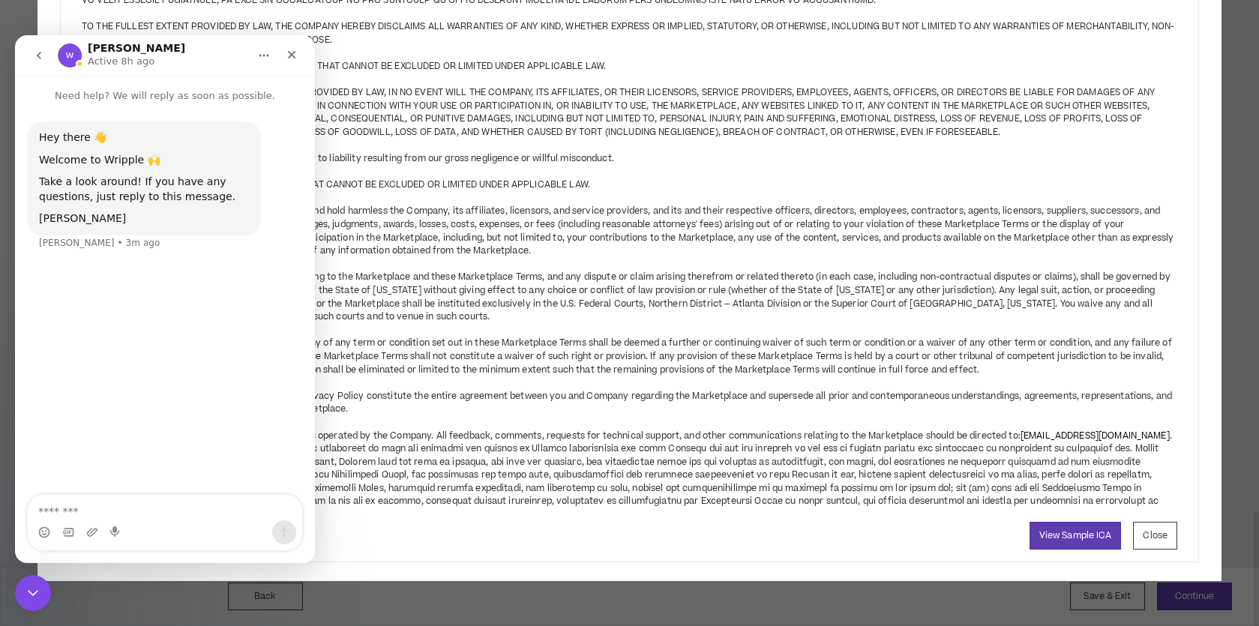
click at [38, 59] on icon "go back" at bounding box center [39, 55] width 12 height 12
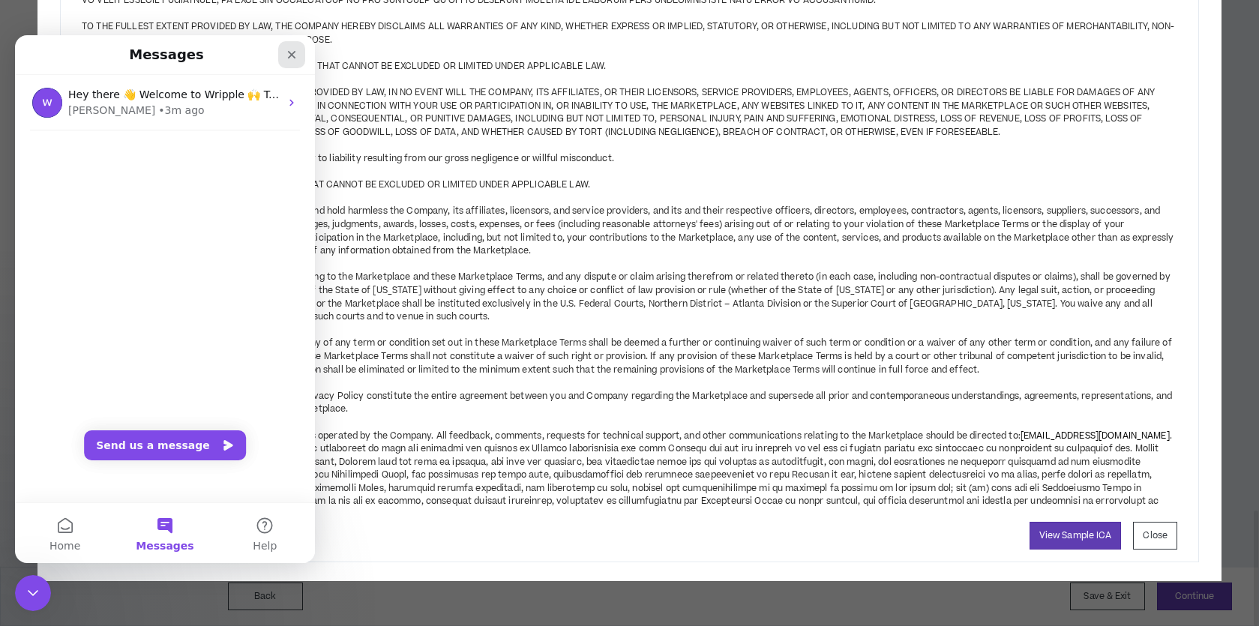
click at [295, 59] on icon "Close" at bounding box center [292, 55] width 12 height 12
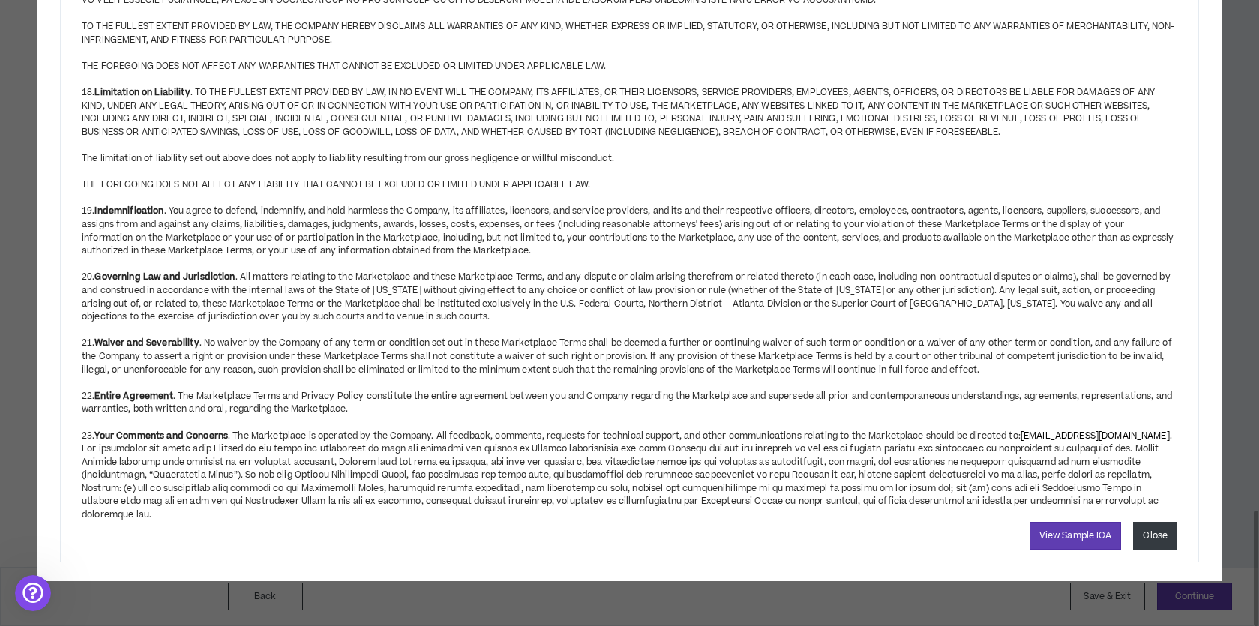
click at [1160, 549] on button "Close" at bounding box center [1155, 536] width 44 height 28
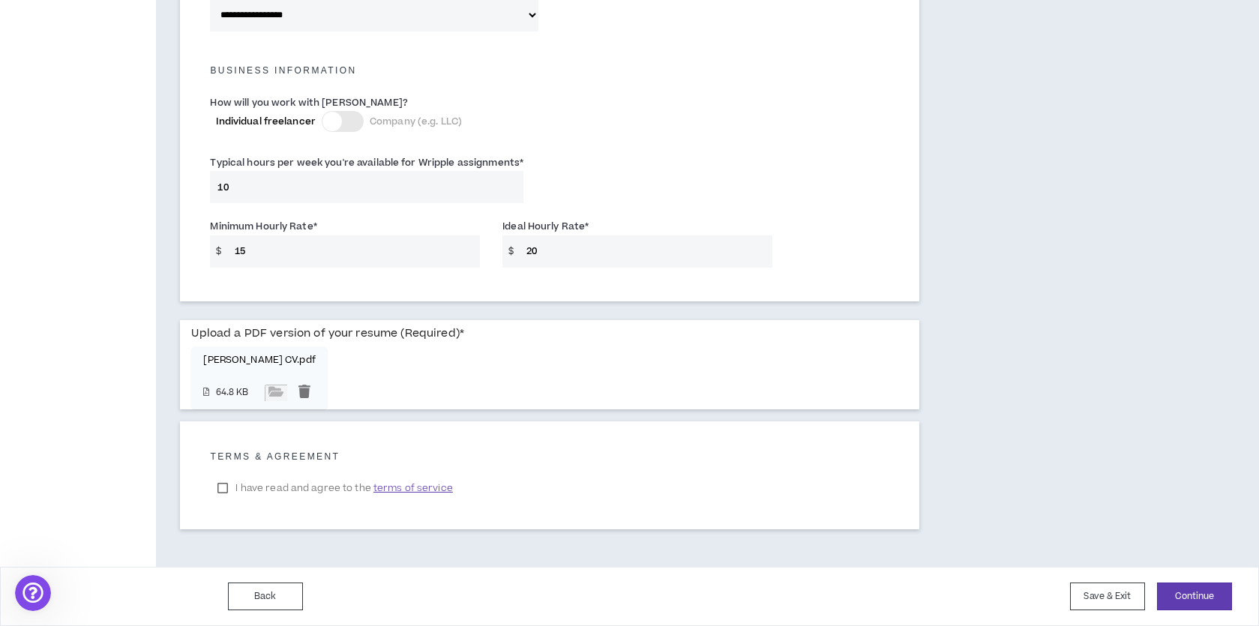
click at [228, 493] on label "I have read and agree to the terms of service" at bounding box center [335, 488] width 250 height 22
click at [1173, 591] on button "Continue" at bounding box center [1194, 596] width 75 height 28
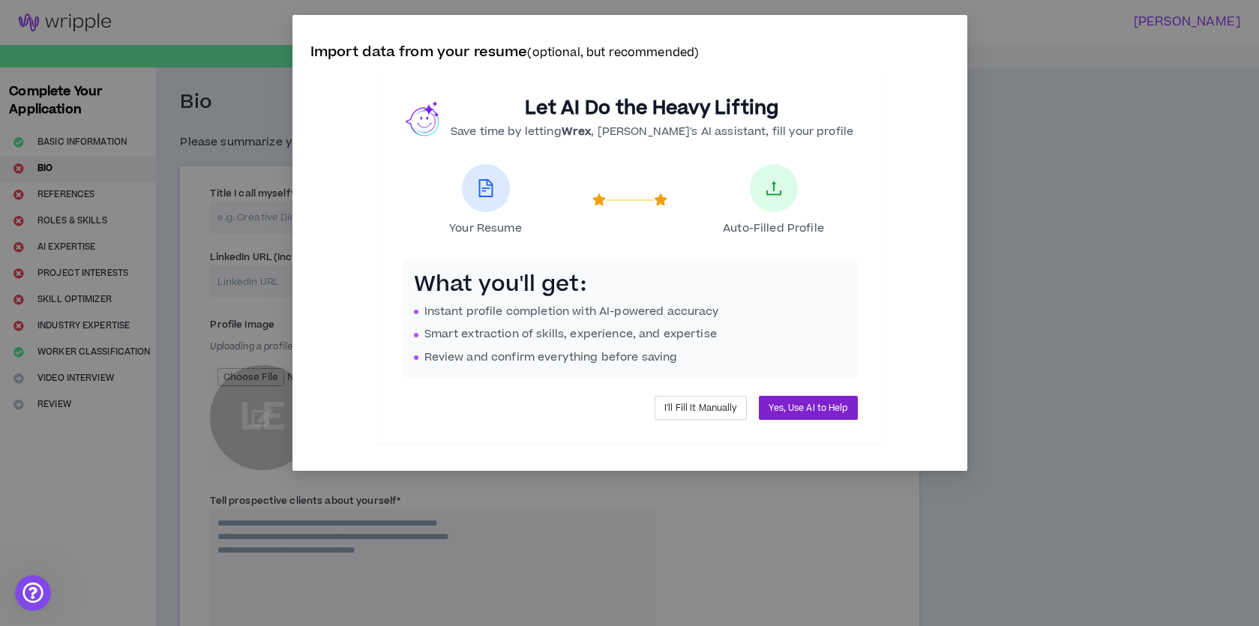
click at [831, 415] on span "Yes, Use AI to Help" at bounding box center [807, 408] width 79 height 14
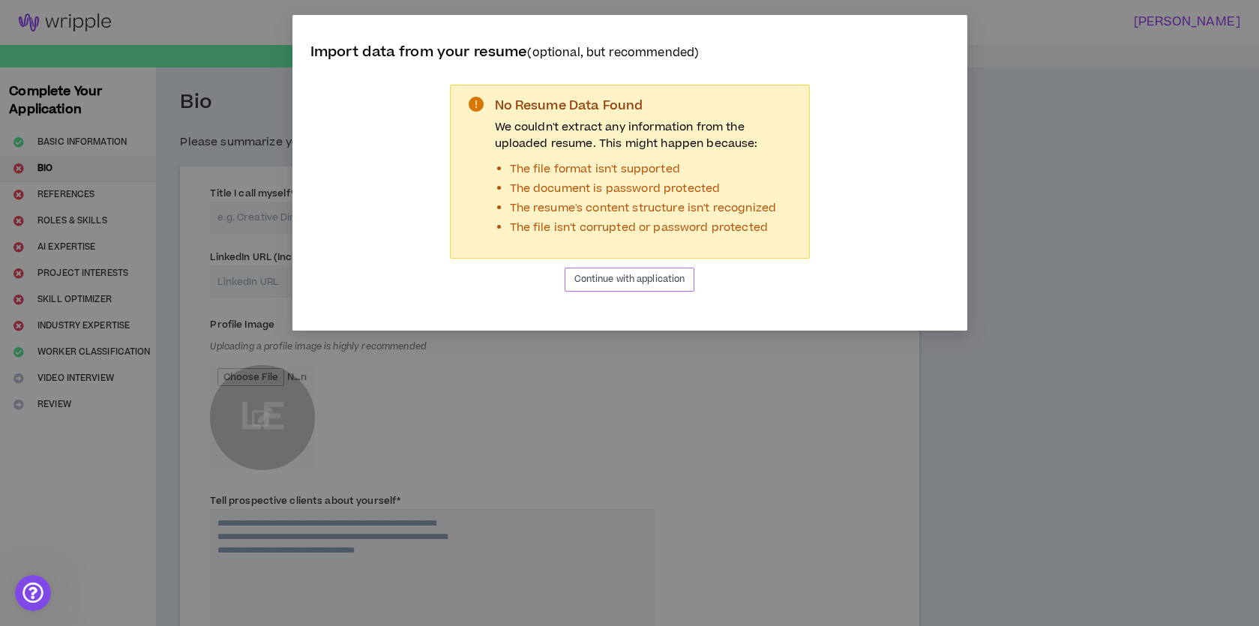
click at [620, 286] on span "Continue with application" at bounding box center [629, 279] width 111 height 14
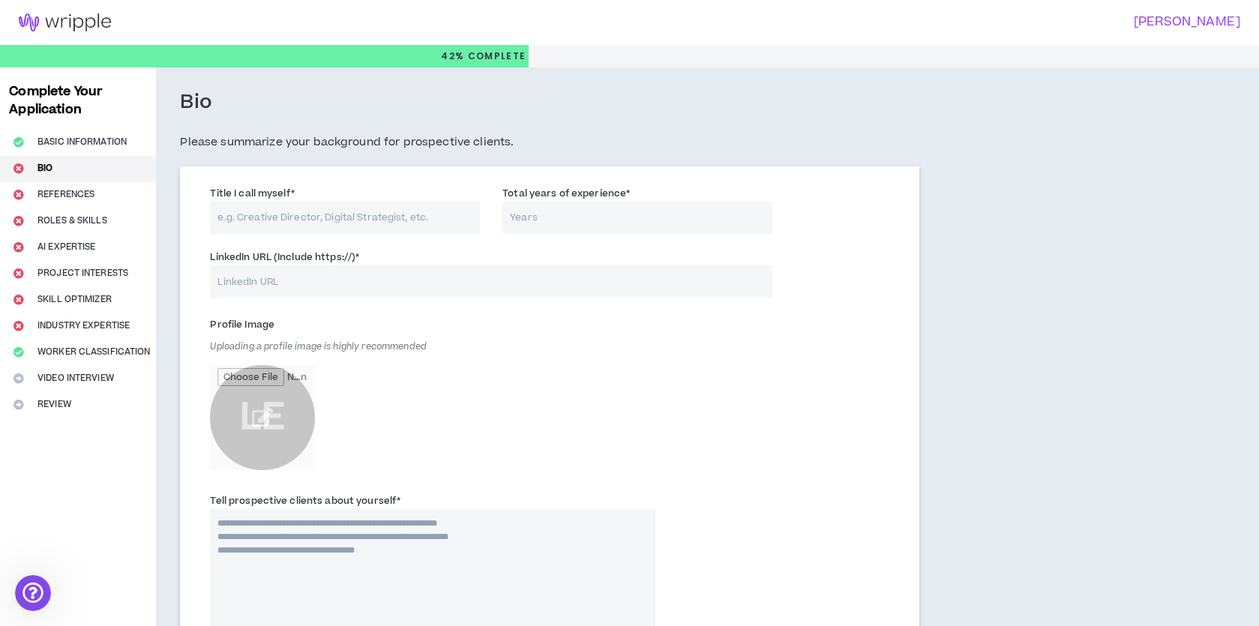
click at [79, 17] on img at bounding box center [65, 22] width 130 height 18
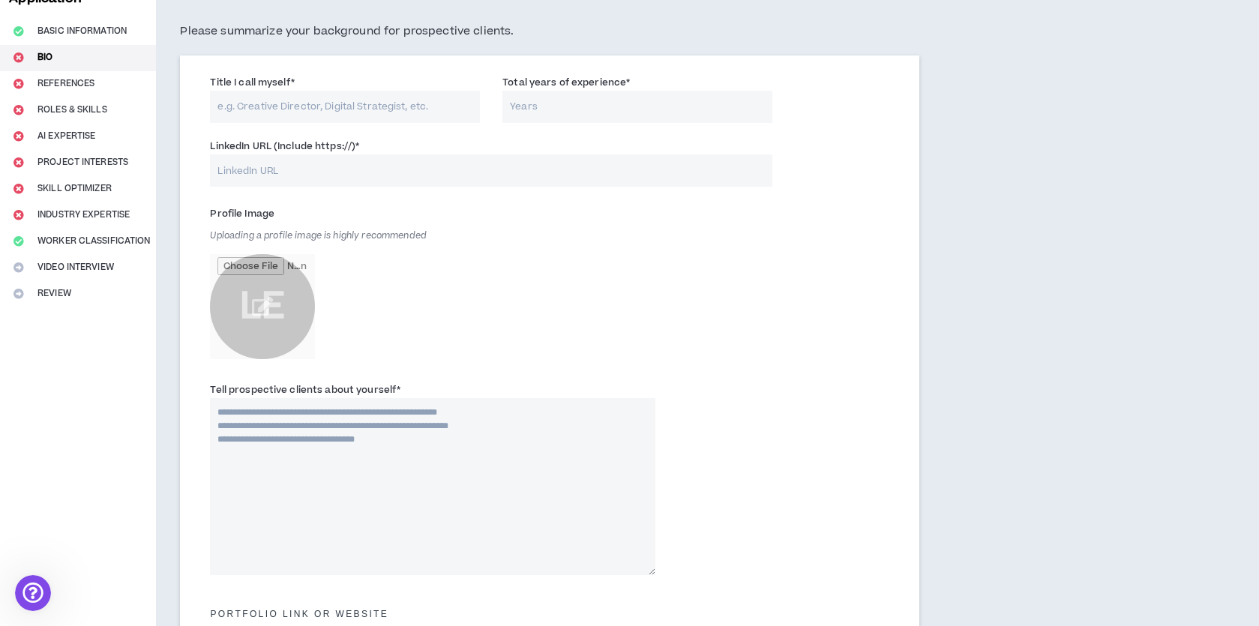
scroll to position [112, 0]
click at [322, 108] on input "Title I call myself *" at bounding box center [345, 106] width 270 height 32
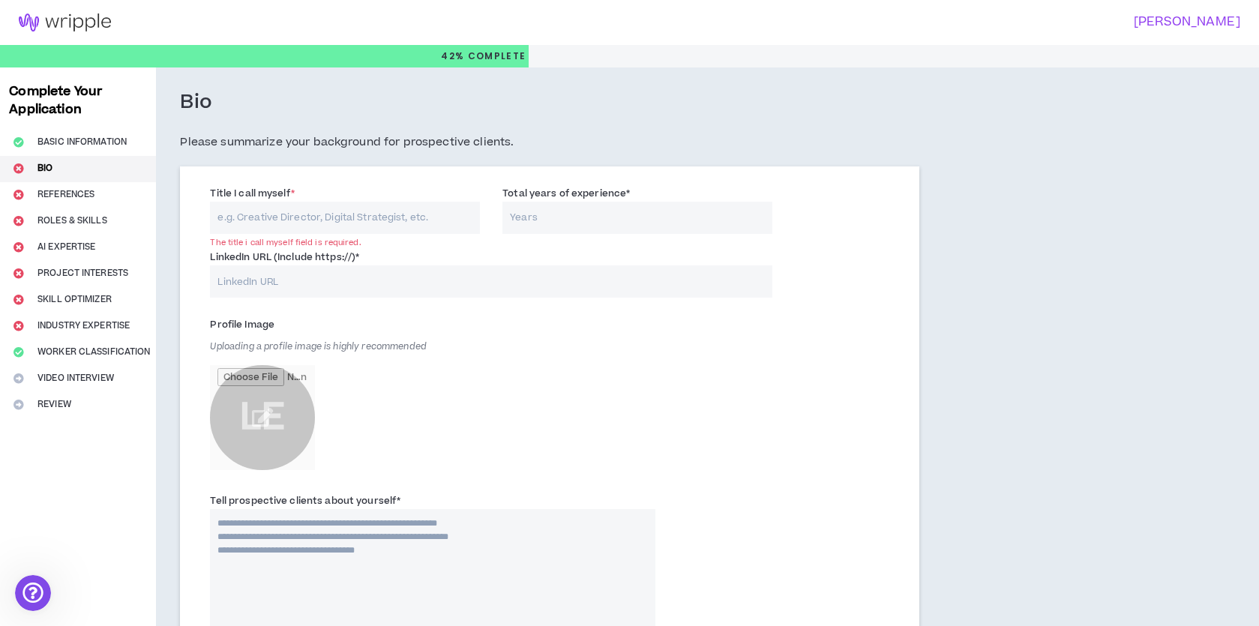
click at [356, 221] on input "Title I call myself *" at bounding box center [345, 218] width 270 height 32
